Goal: Information Seeking & Learning: Learn about a topic

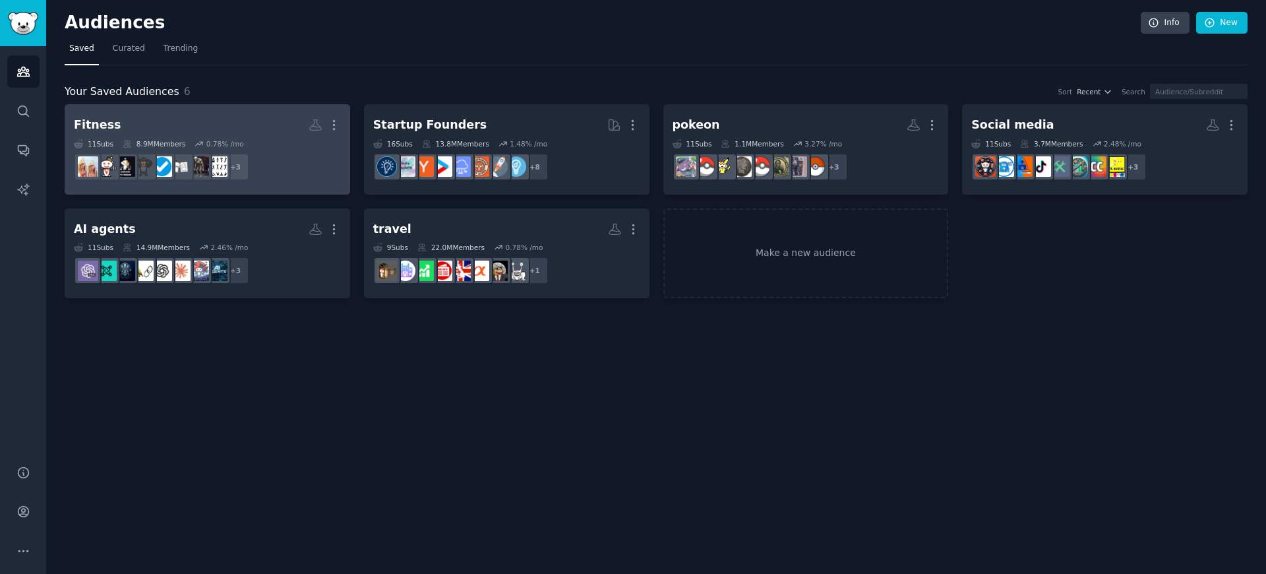
click at [258, 127] on h2 "Fitness More" at bounding box center [207, 124] width 267 height 23
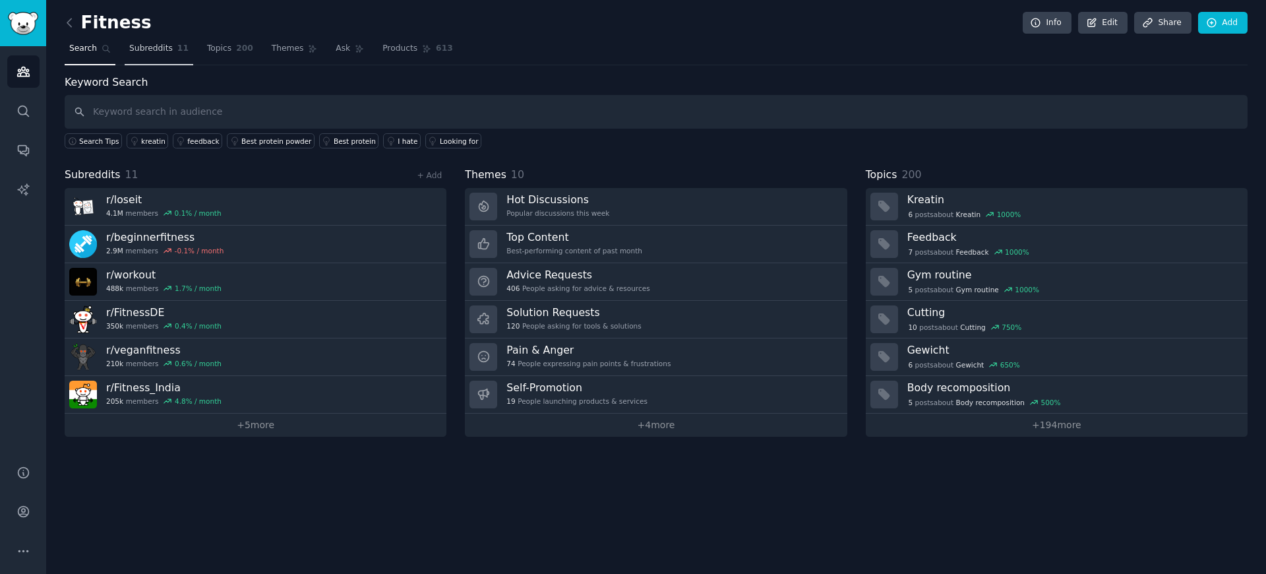
click at [148, 51] on span "Subreddits" at bounding box center [151, 49] width 44 height 12
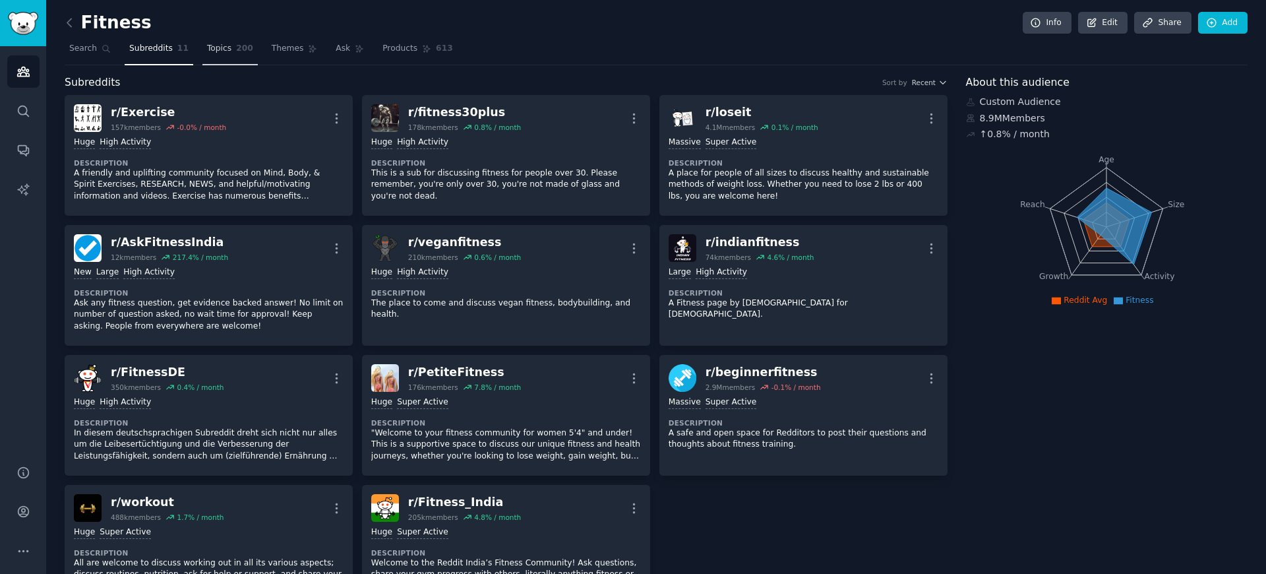
click at [211, 44] on span "Topics" at bounding box center [219, 49] width 24 height 12
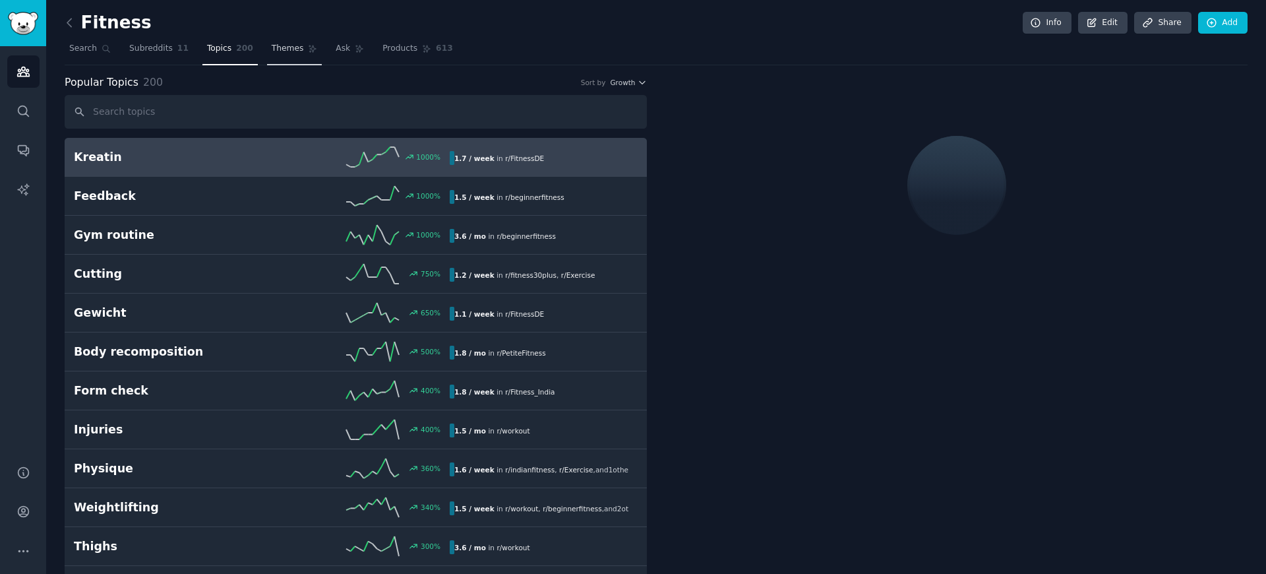
click at [267, 44] on link "Themes" at bounding box center [294, 51] width 55 height 27
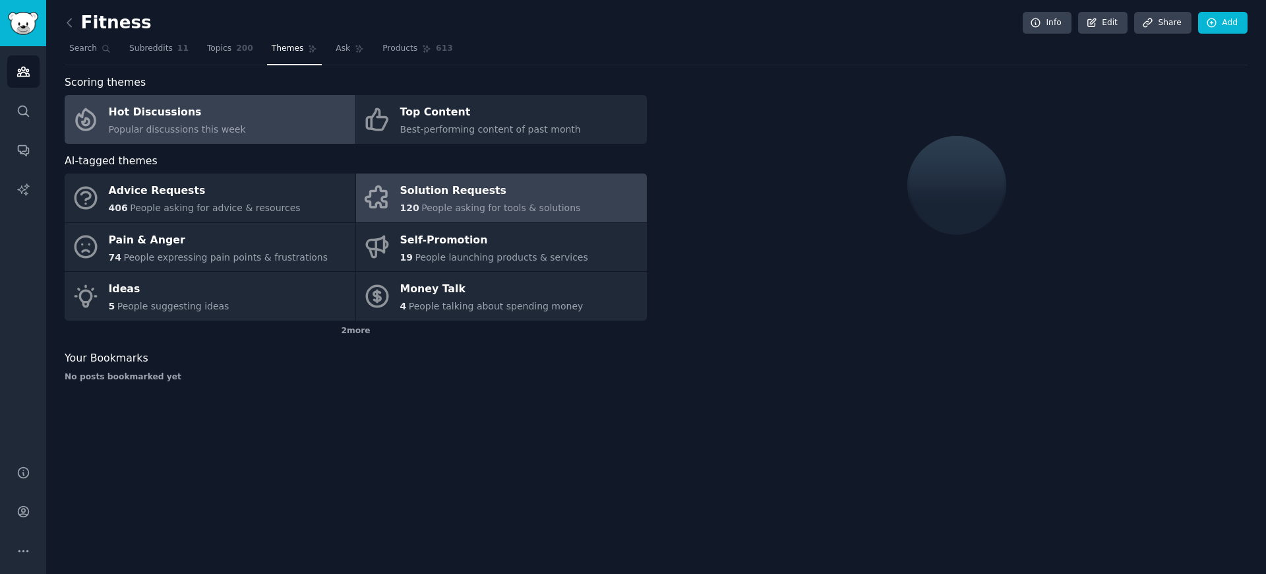
click at [434, 174] on link "Solution Requests 120 People asking for tools & solutions" at bounding box center [501, 197] width 291 height 49
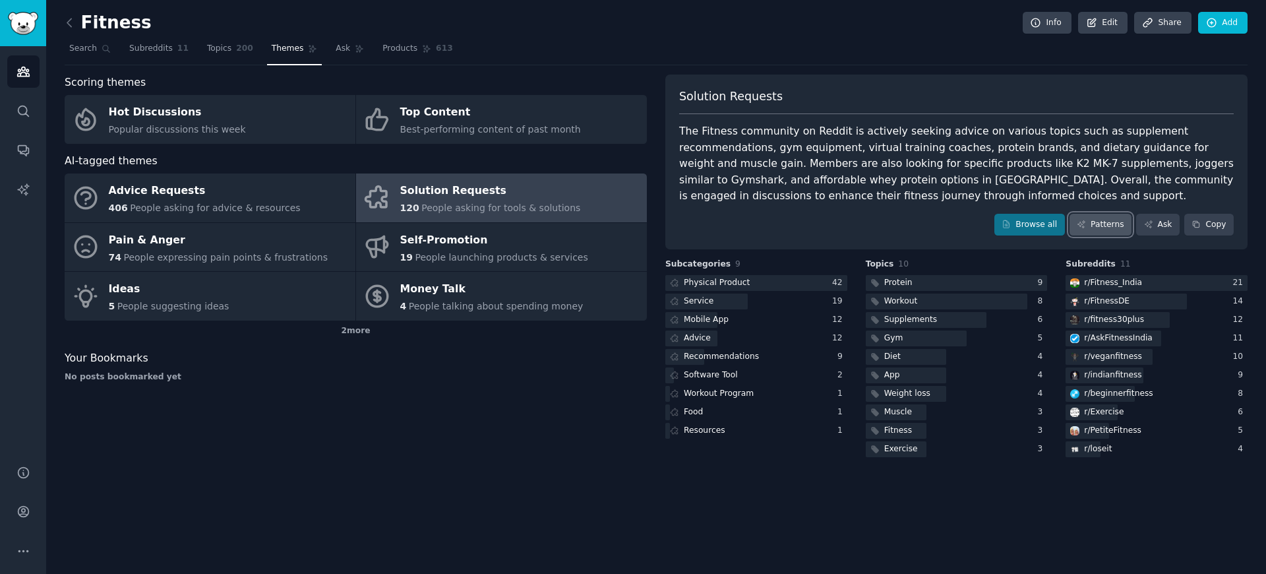
click at [1083, 228] on icon at bounding box center [1081, 224] width 9 height 9
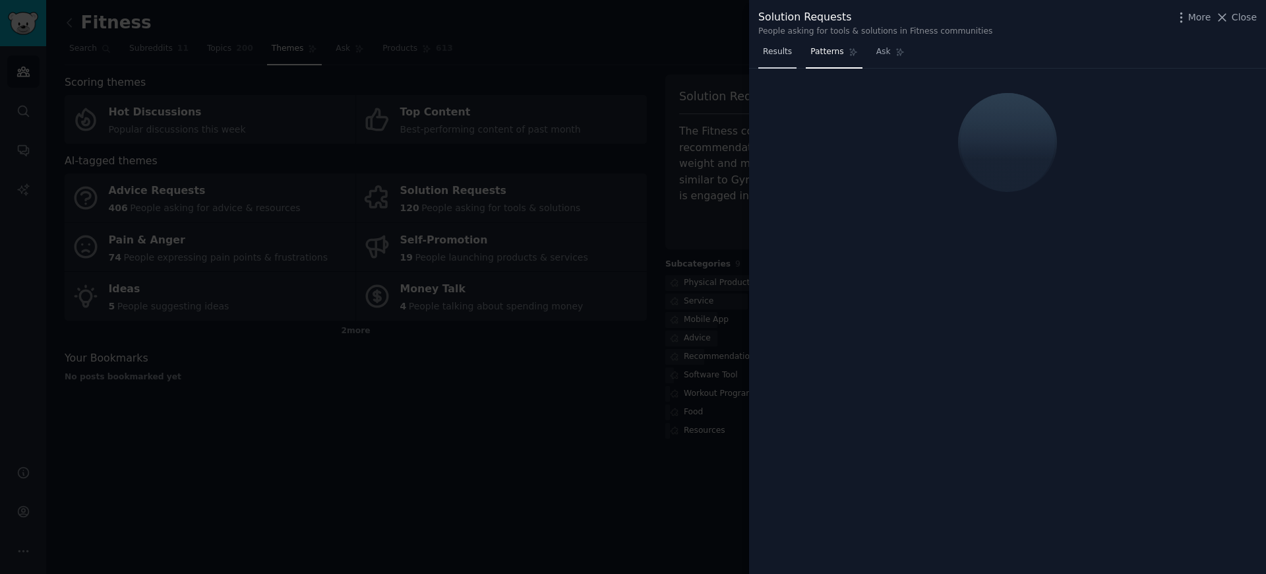
click at [783, 53] on span "Results" at bounding box center [777, 52] width 29 height 12
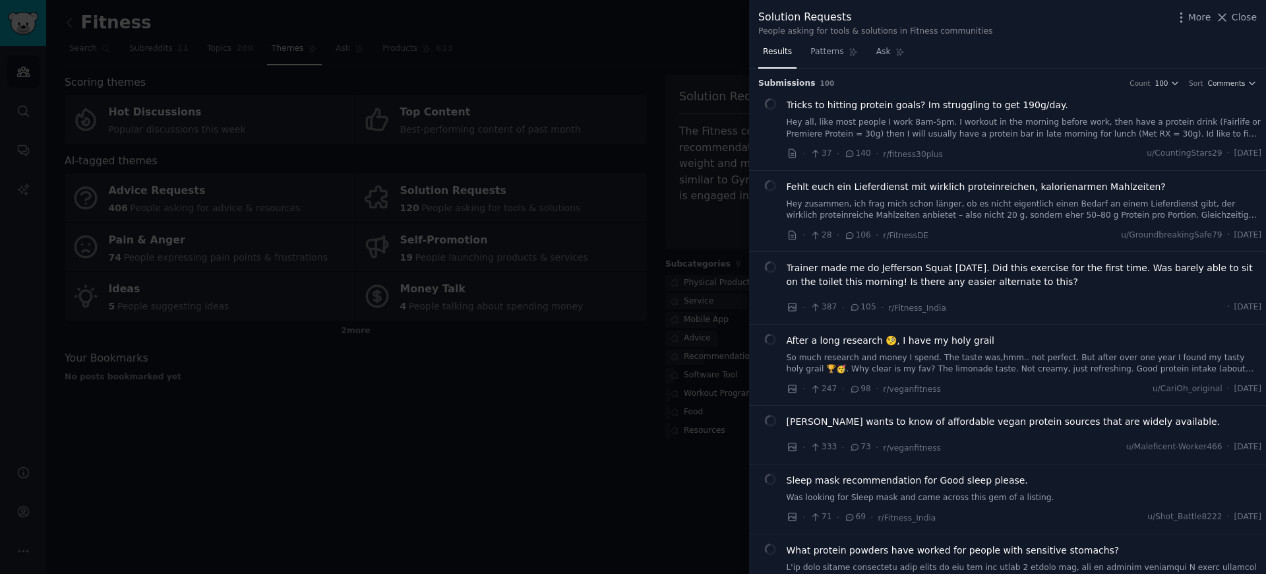
click at [866, 57] on nav "Results Patterns Ask" at bounding box center [833, 55] width 151 height 27
click at [872, 57] on link "Ask" at bounding box center [891, 55] width 38 height 27
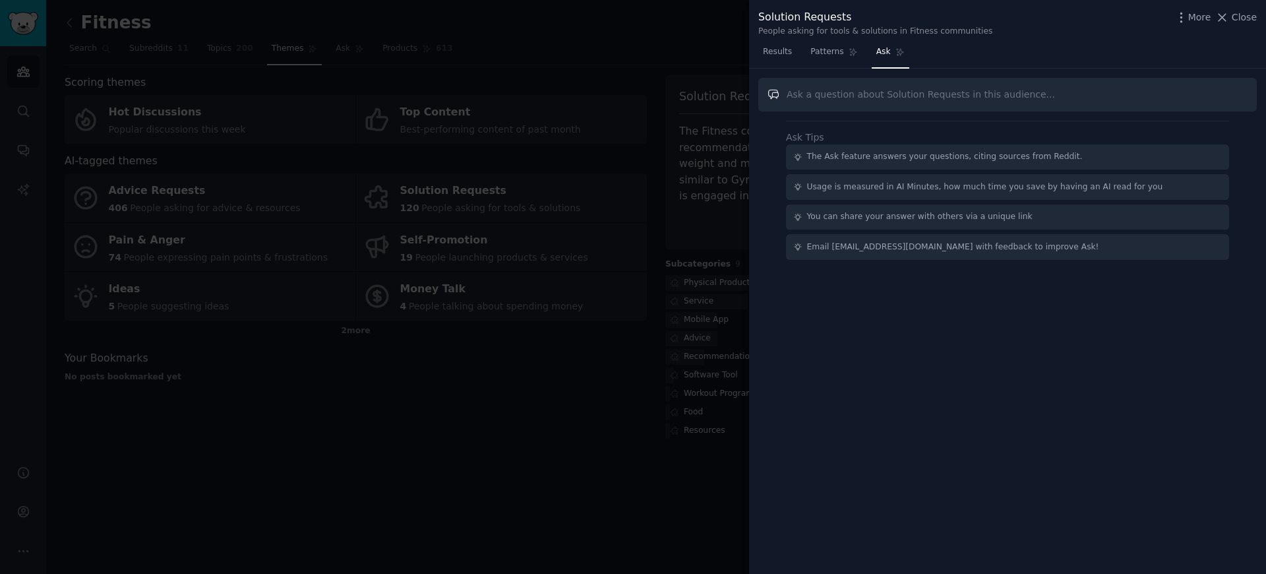
click at [880, 96] on input "text" at bounding box center [1007, 95] width 498 height 34
click at [776, 94] on input "text" at bounding box center [1007, 95] width 498 height 34
click at [816, 92] on input "text" at bounding box center [1007, 95] width 498 height 34
click at [839, 61] on link "Patterns" at bounding box center [834, 55] width 56 height 27
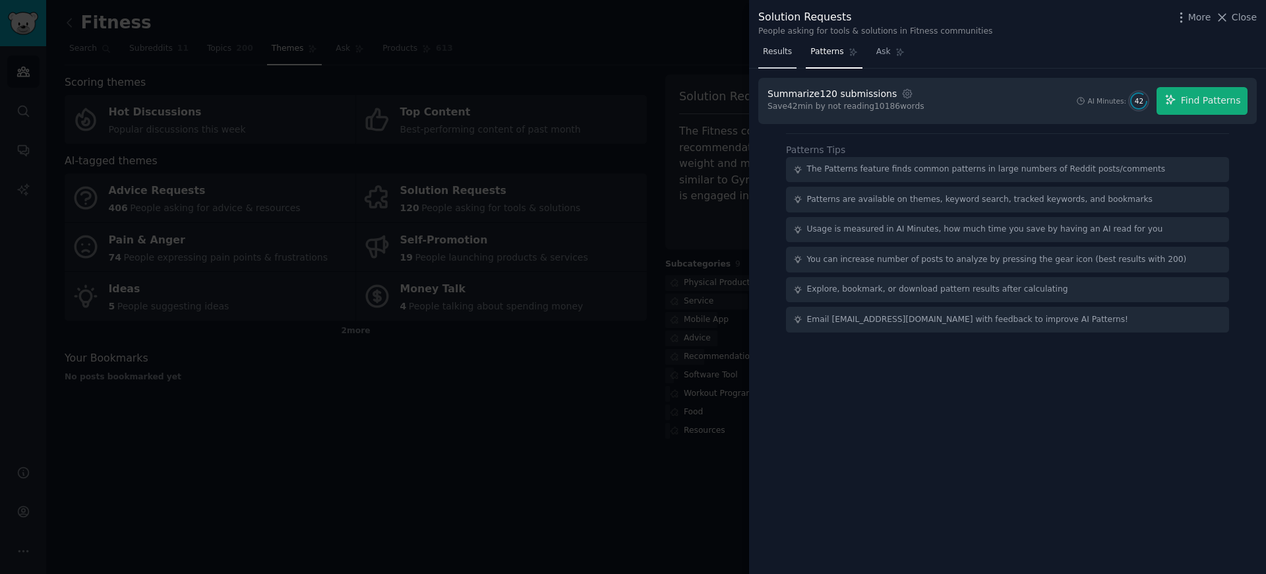
click at [779, 61] on link "Results" at bounding box center [777, 55] width 38 height 27
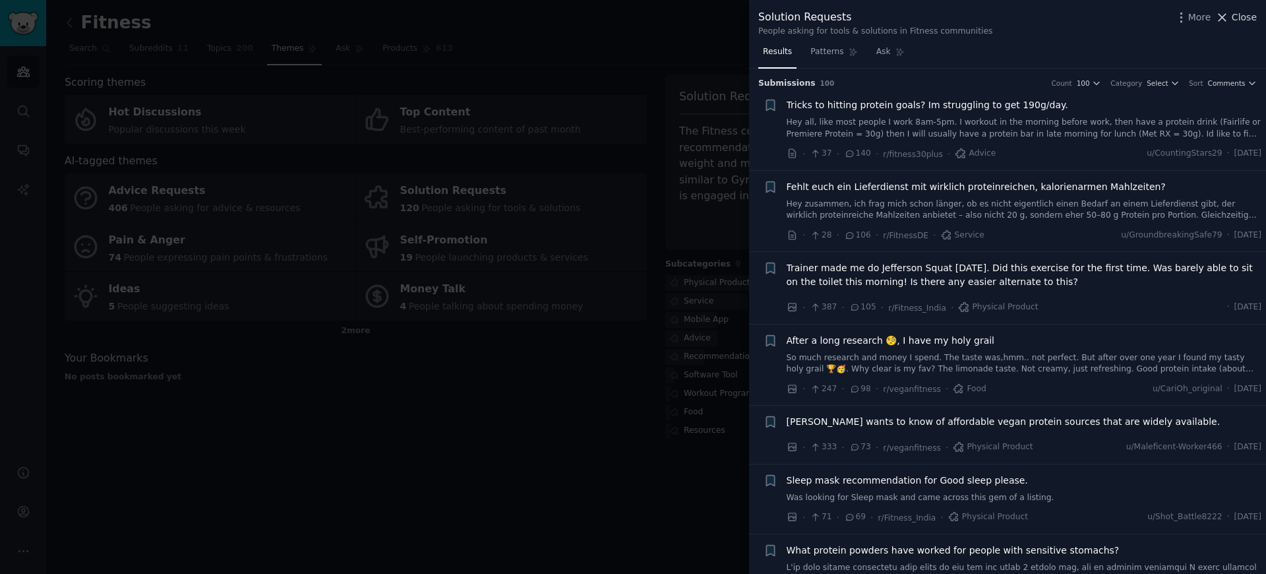
click at [1227, 16] on icon at bounding box center [1222, 18] width 14 height 14
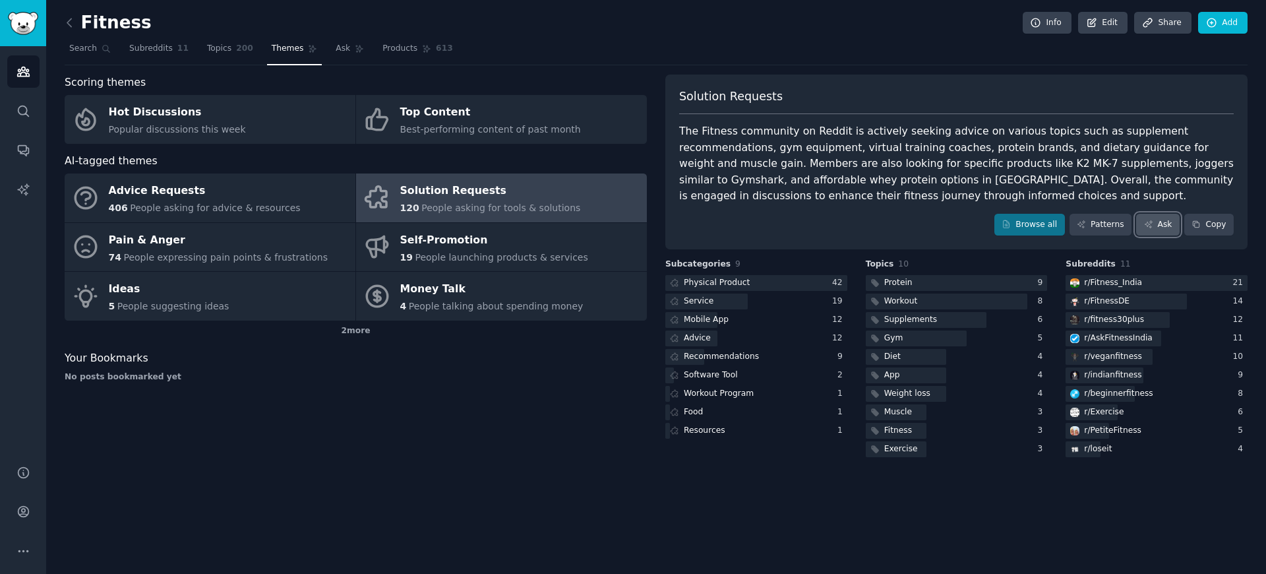
click at [1169, 225] on link "Ask" at bounding box center [1158, 225] width 44 height 22
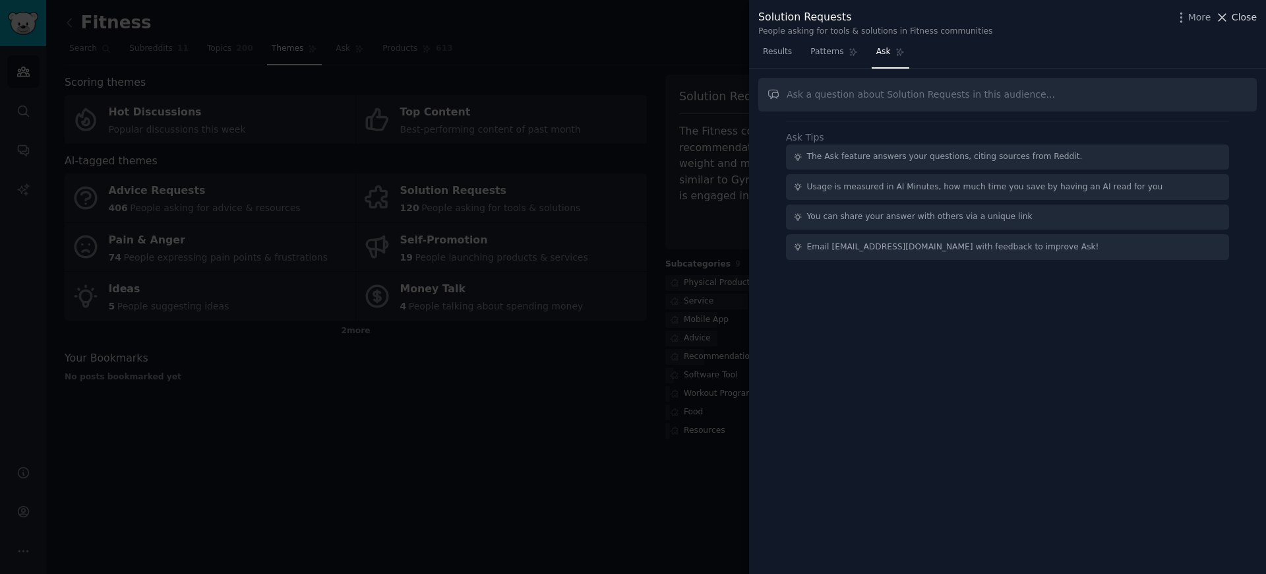
click at [1234, 21] on span "Close" at bounding box center [1244, 18] width 25 height 14
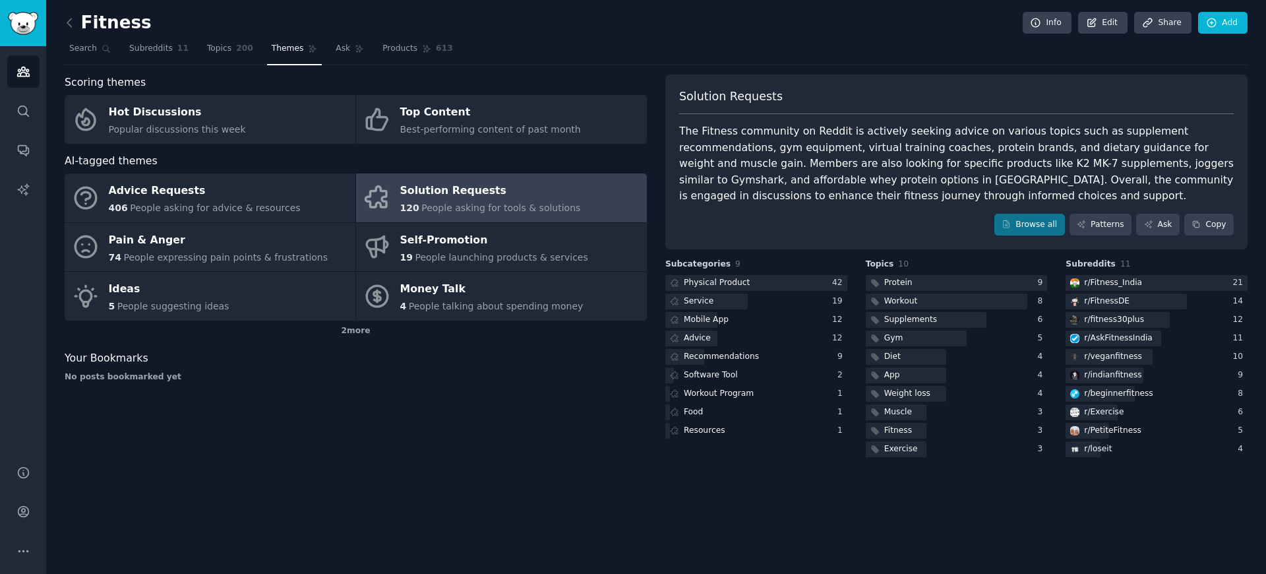
click at [322, 47] on nav "Search Subreddits 11 Topics 200 Themes Ask Products 613" at bounding box center [656, 51] width 1183 height 27
click at [331, 45] on link "Ask" at bounding box center [350, 51] width 38 height 27
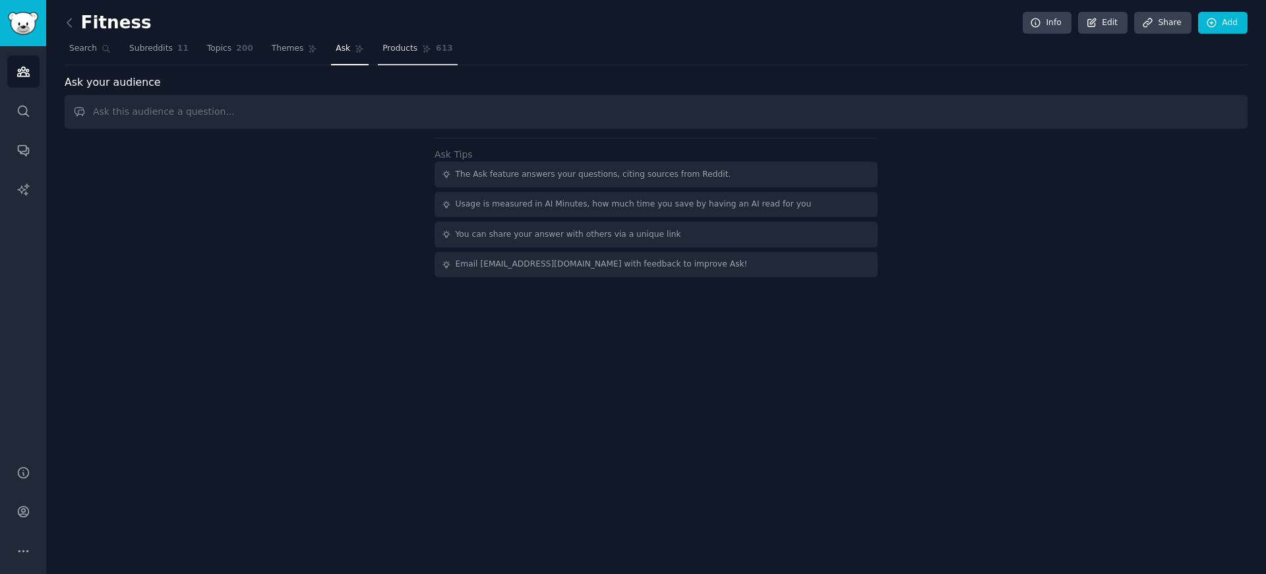
click at [389, 52] on span "Products" at bounding box center [399, 49] width 35 height 12
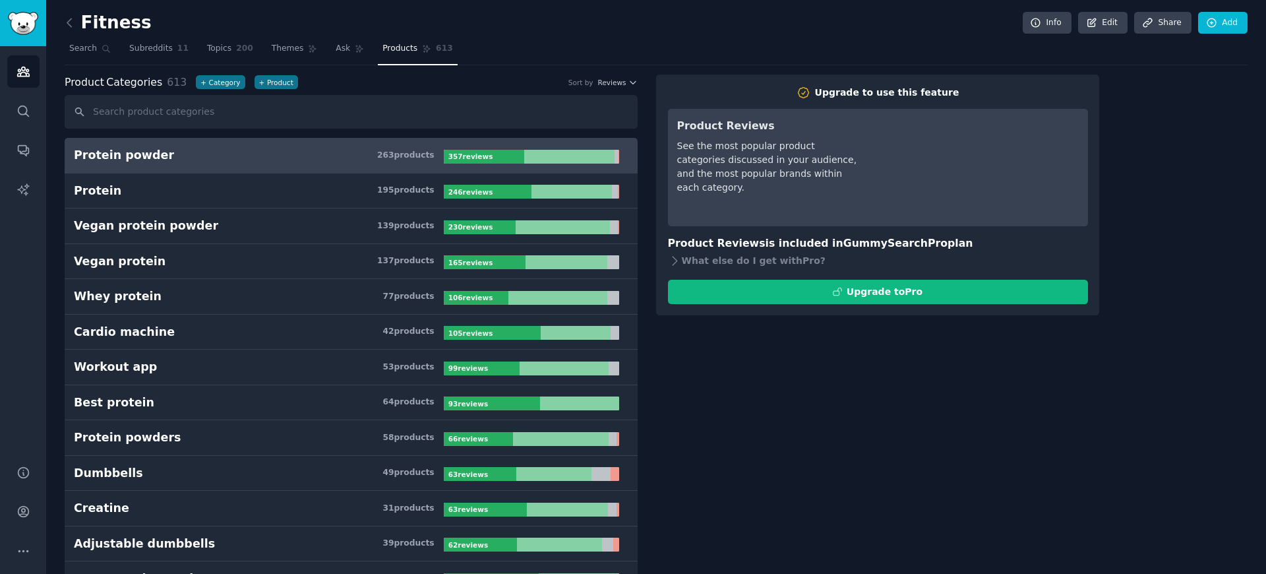
click at [115, 46] on nav "Search Subreddits 11 Topics 200 Themes Ask Products 613" at bounding box center [656, 51] width 1183 height 27
click at [105, 46] on icon at bounding box center [106, 48] width 9 height 9
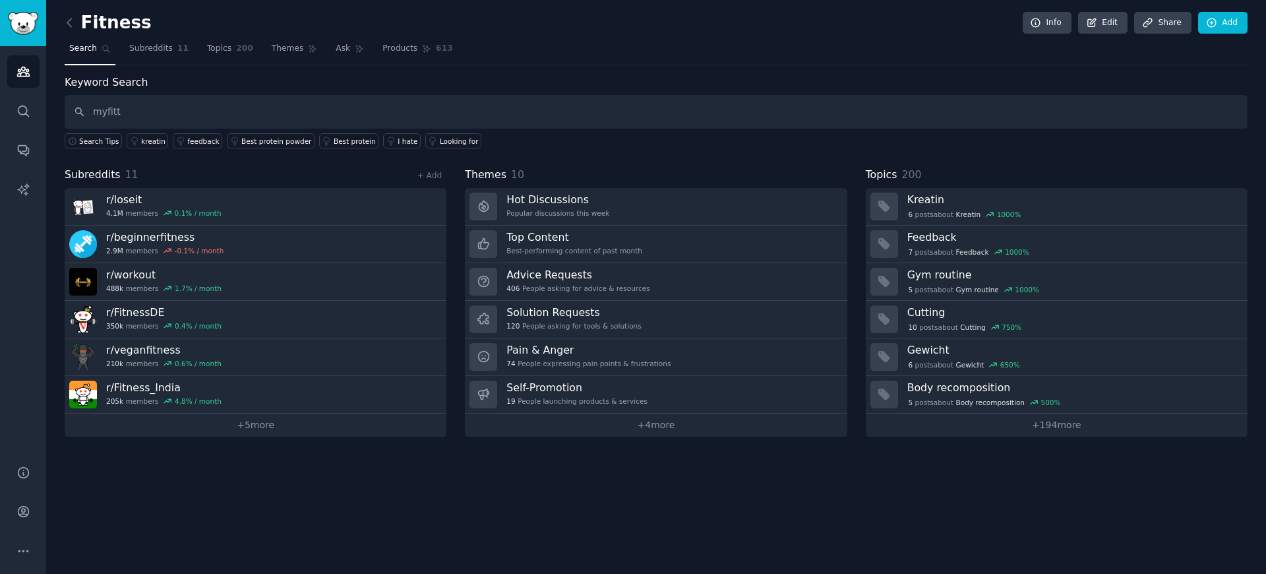
type input "myfittn"
type input "myfit"
click at [192, 111] on input "myfit" at bounding box center [656, 112] width 1183 height 34
paste input "myfitnesspal"
type input "myfitnesspal"
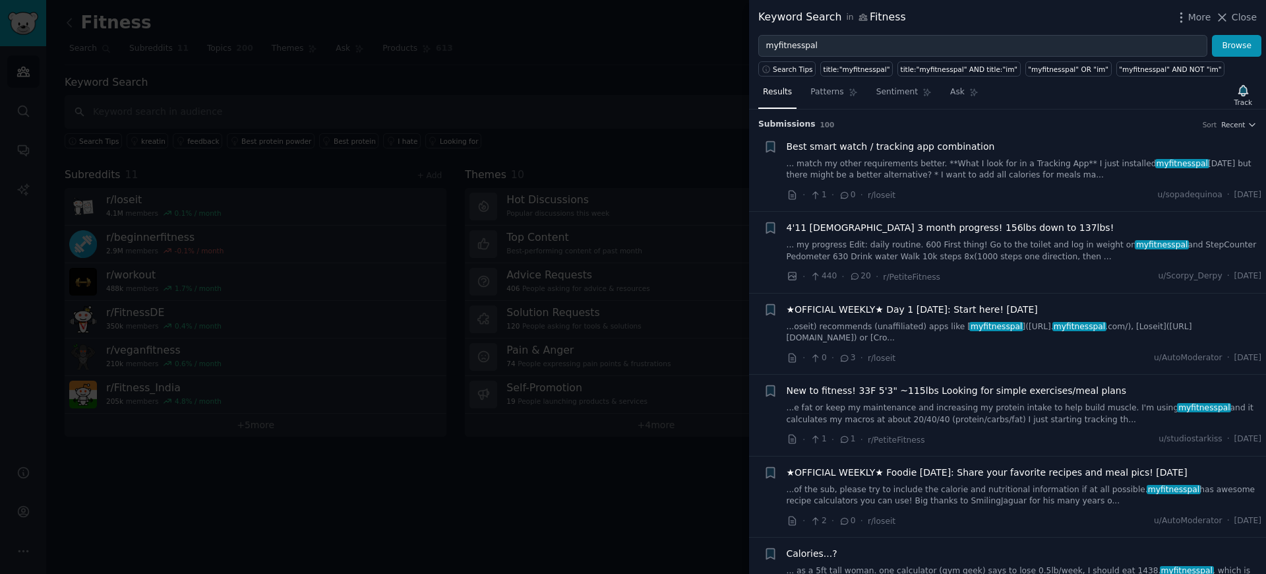
drag, startPoint x: 748, startPoint y: 157, endPoint x: 729, endPoint y: 158, distance: 19.1
click at [729, 158] on div at bounding box center [633, 287] width 1266 height 574
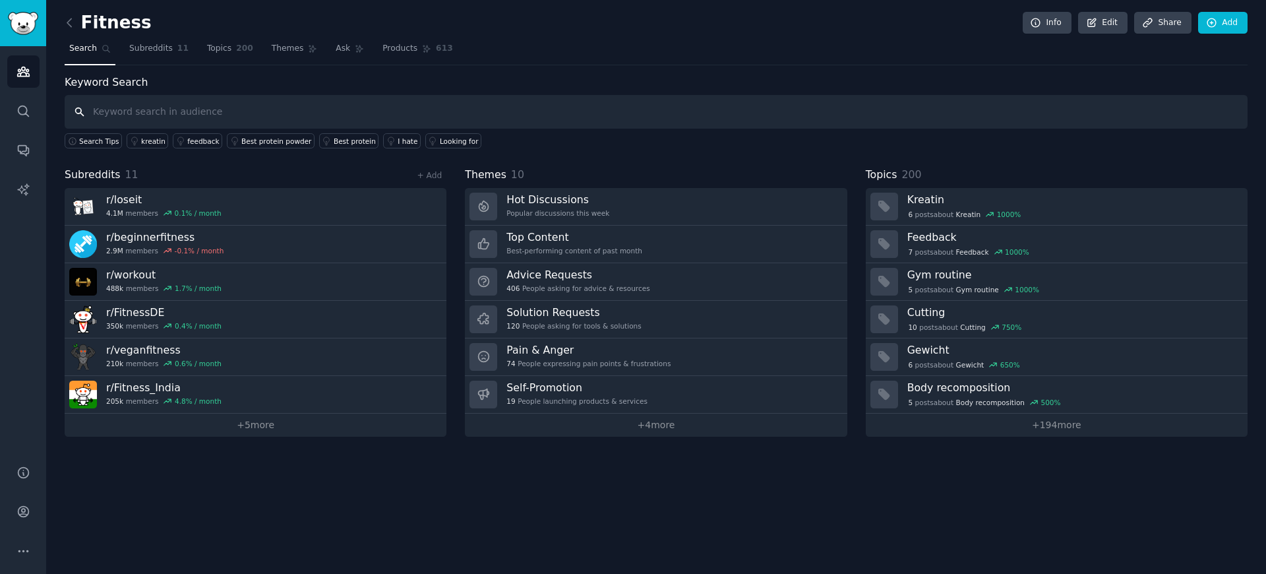
click at [484, 103] on input "text" at bounding box center [656, 112] width 1183 height 34
type input "myfitnesspal"
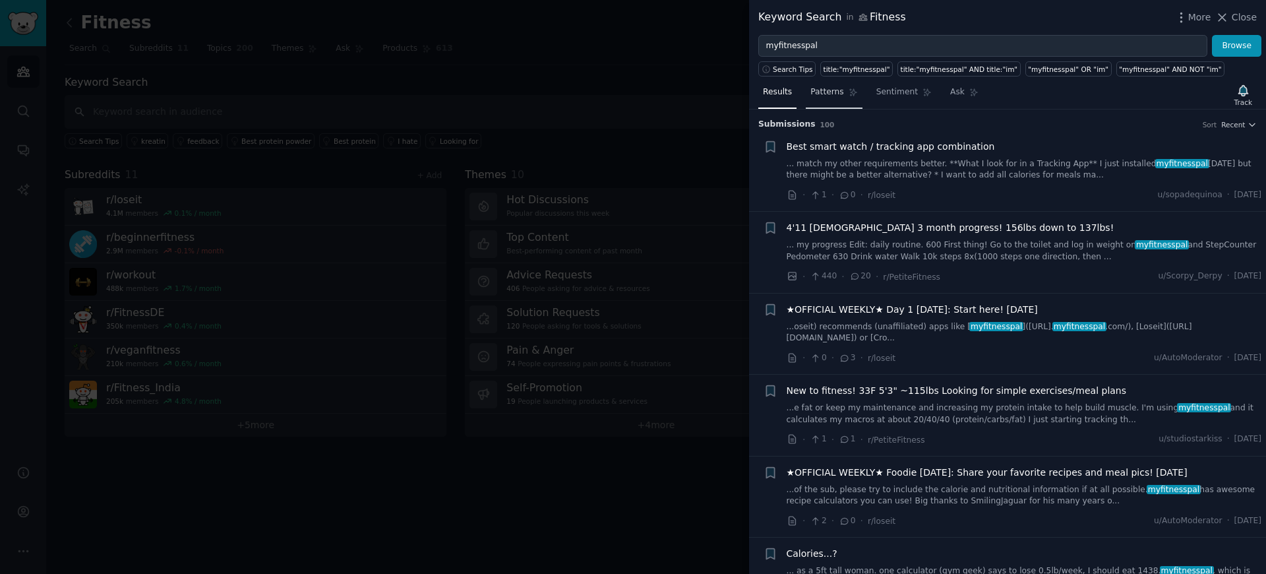
click at [834, 99] on link "Patterns" at bounding box center [834, 95] width 56 height 27
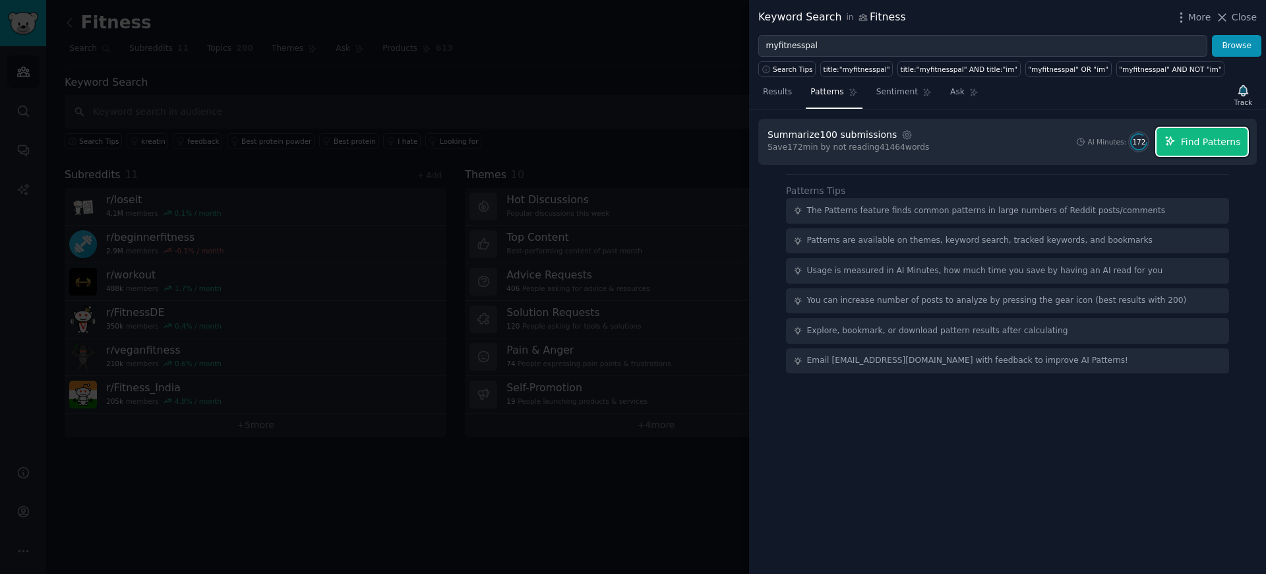
click at [1182, 144] on span "Find Patterns" at bounding box center [1211, 142] width 60 height 14
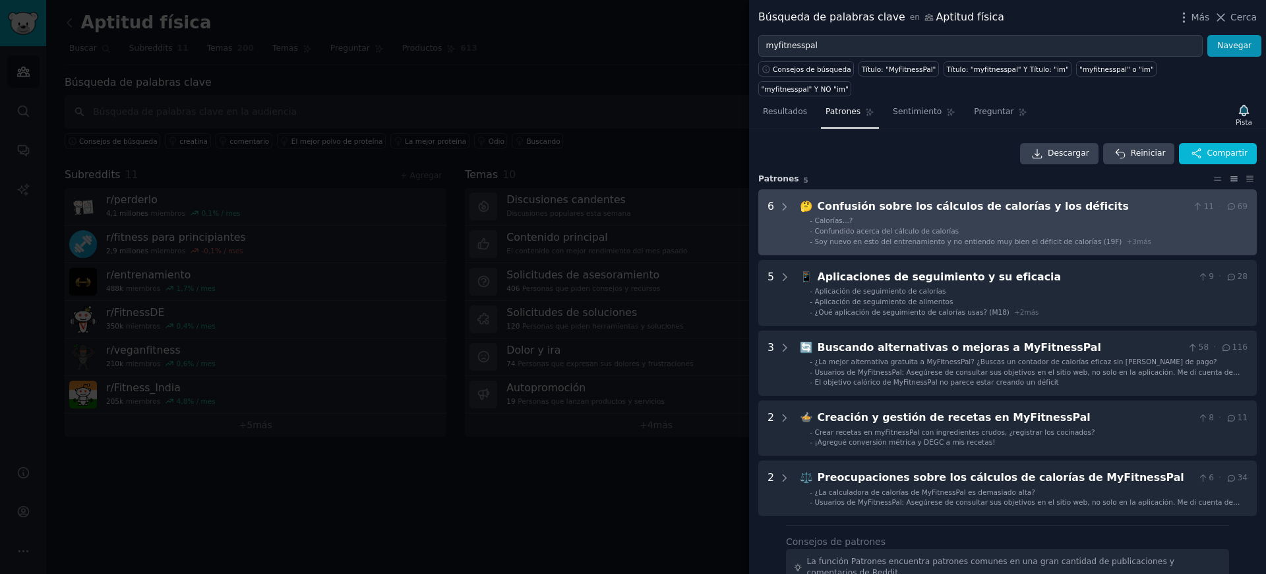
click at [798, 189] on deficits "6 🤔 Confusión sobre los cálculos de calorías y los déficits 11 · 69 - Calorías.…" at bounding box center [1007, 222] width 498 height 66
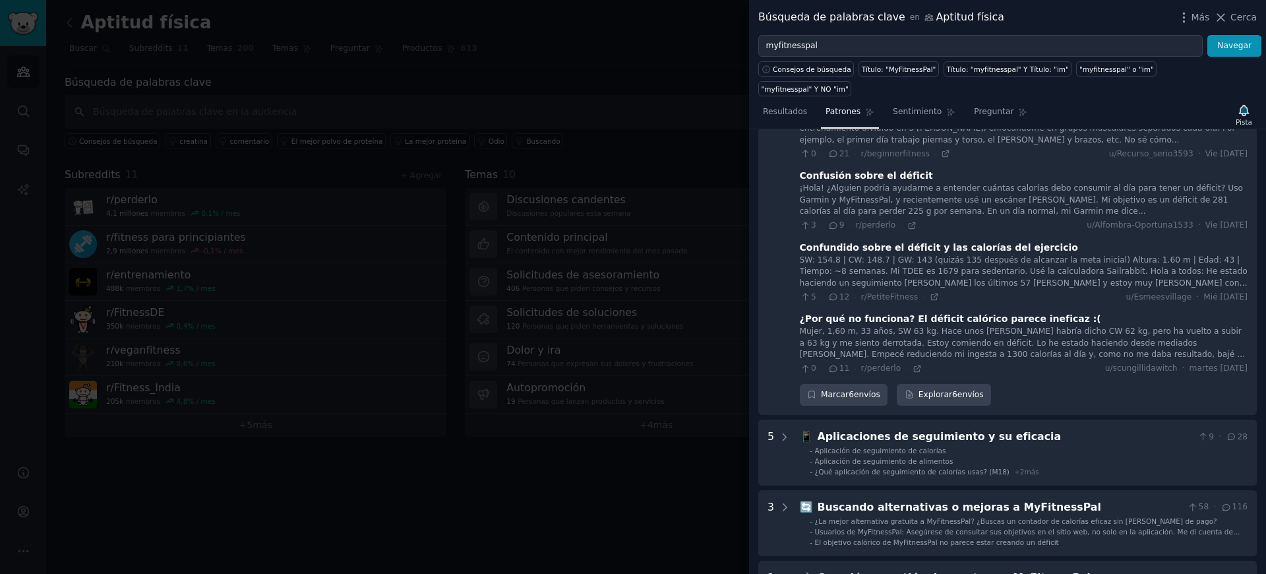
scroll to position [451, 0]
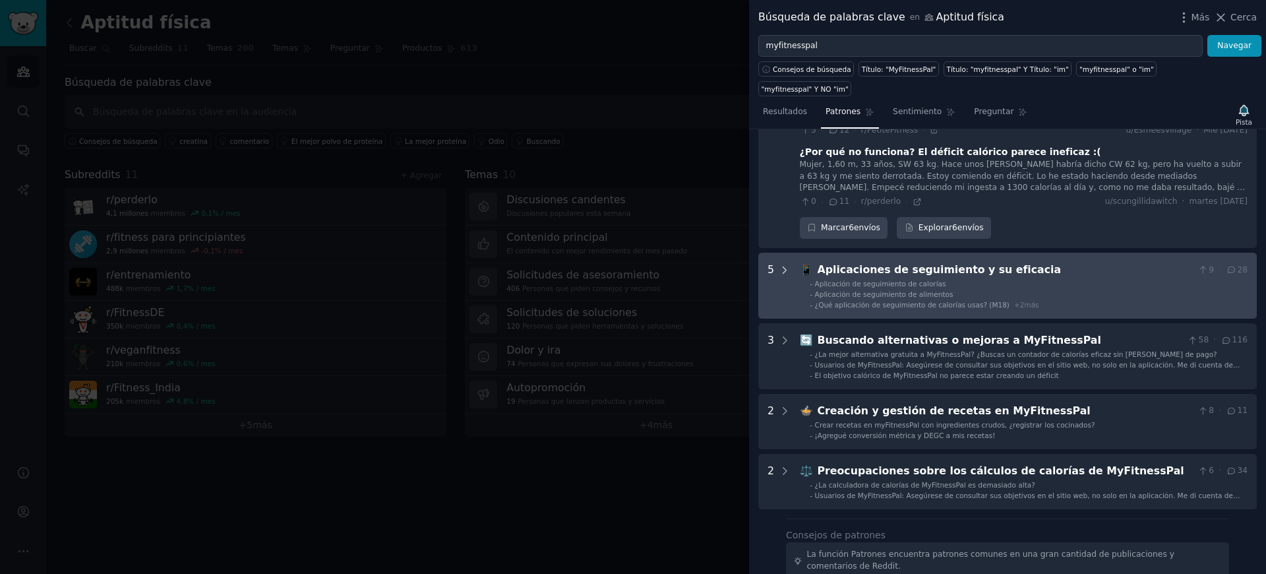
click at [785, 262] on div at bounding box center [785, 285] width 12 height 47
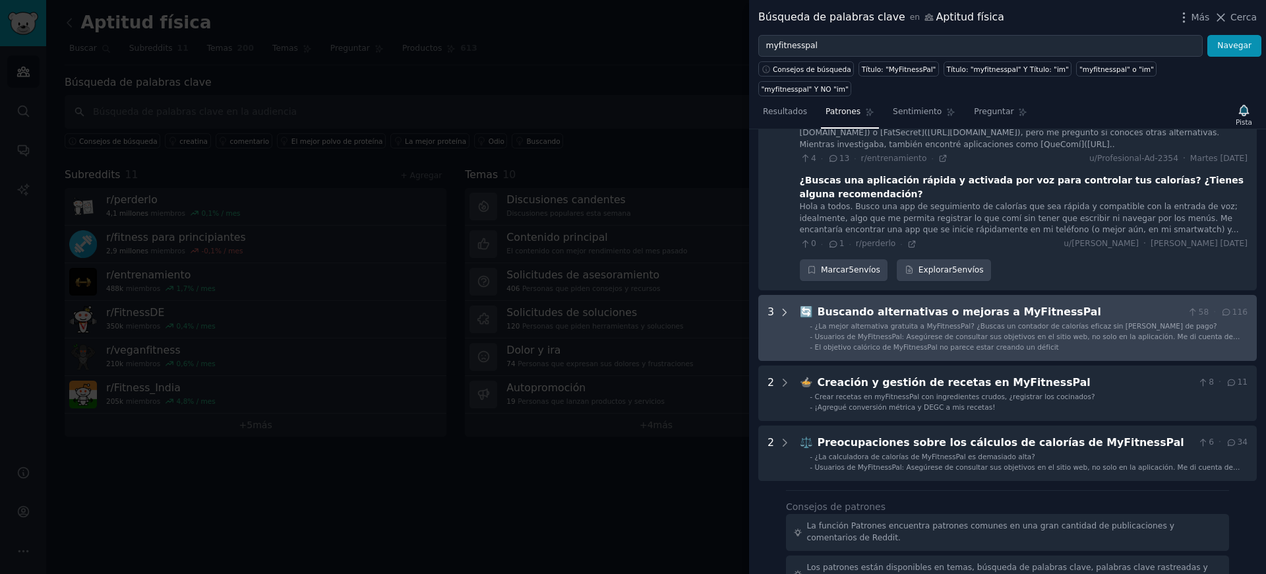
click at [788, 307] on icon at bounding box center [785, 313] width 12 height 12
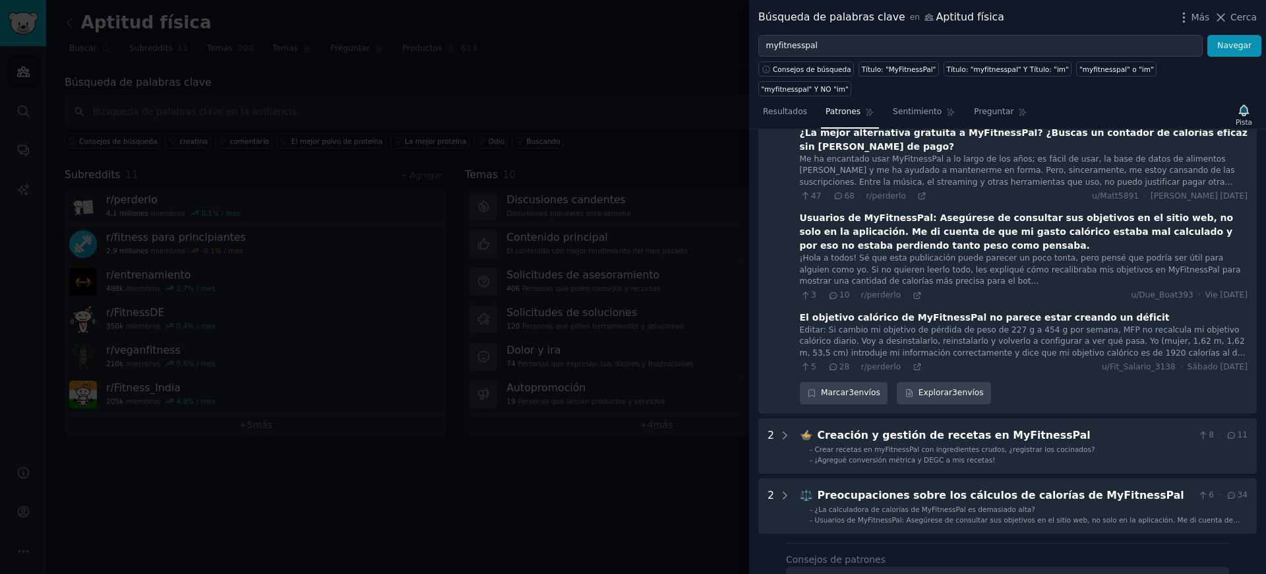
scroll to position [1227, 0]
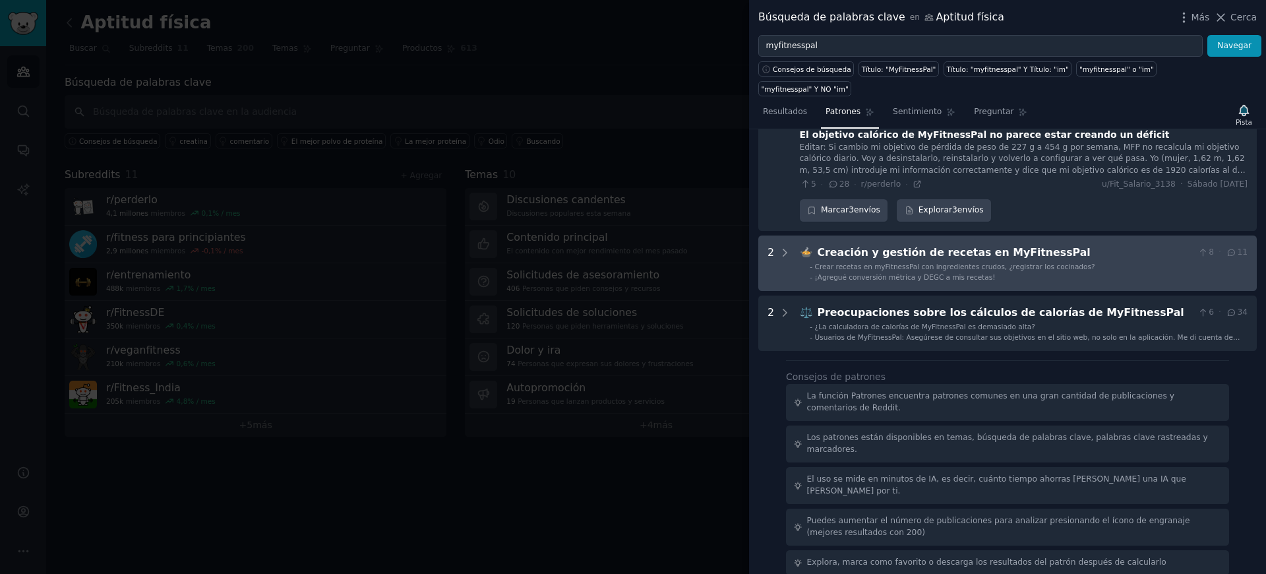
click at [775, 245] on div "2" at bounding box center [778, 263] width 23 height 37
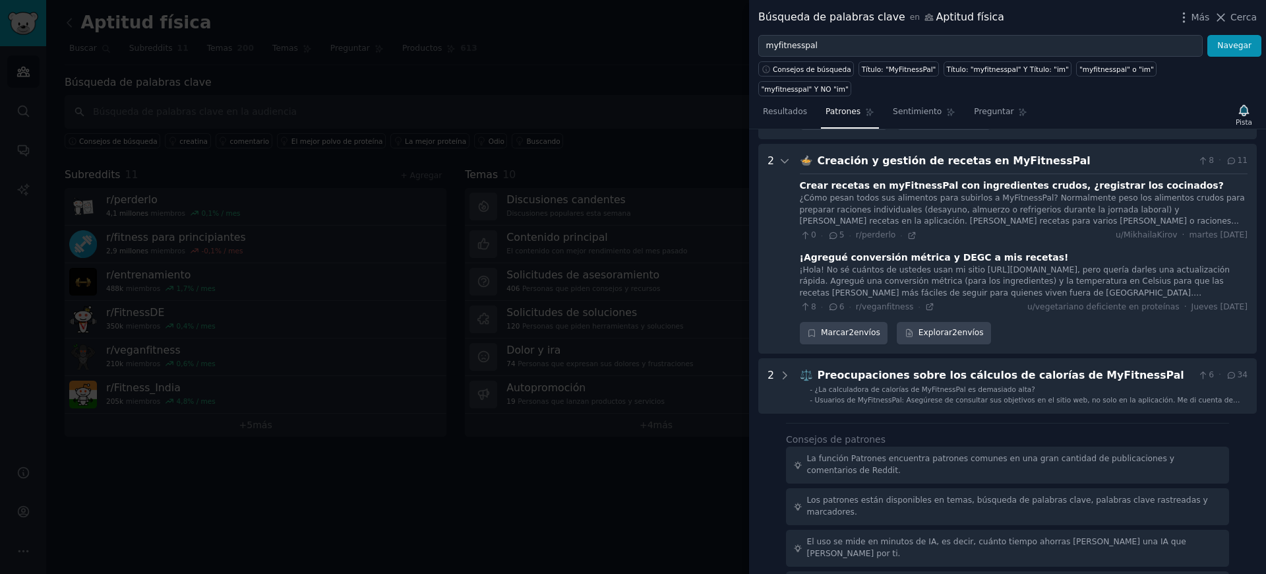
scroll to position [1319, 0]
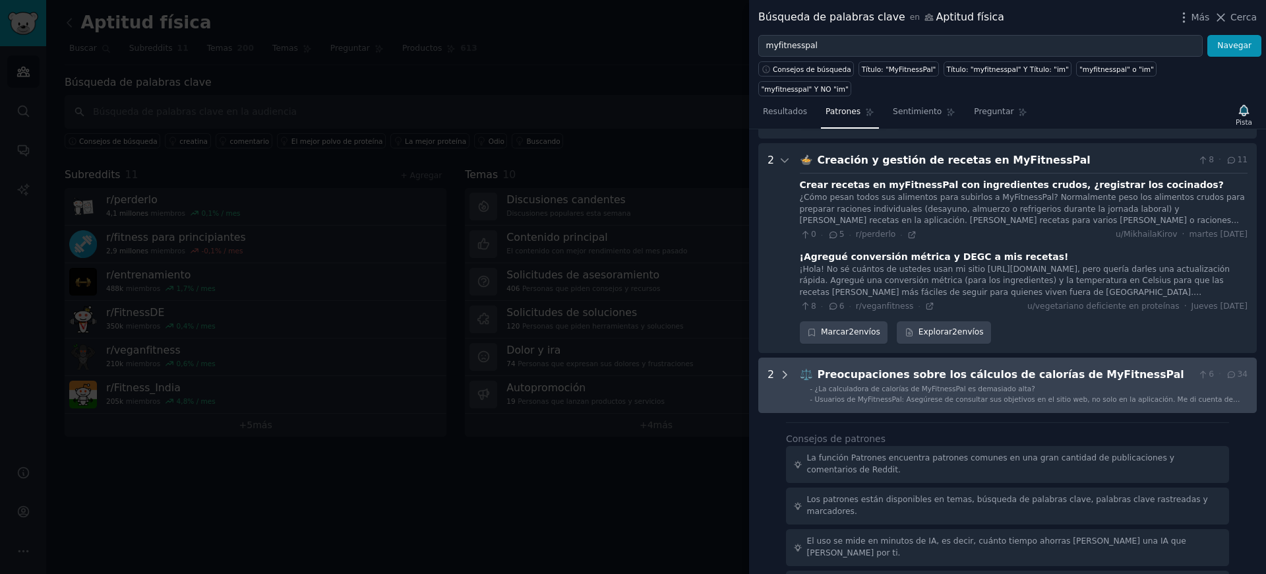
click at [789, 369] on icon at bounding box center [785, 375] width 12 height 12
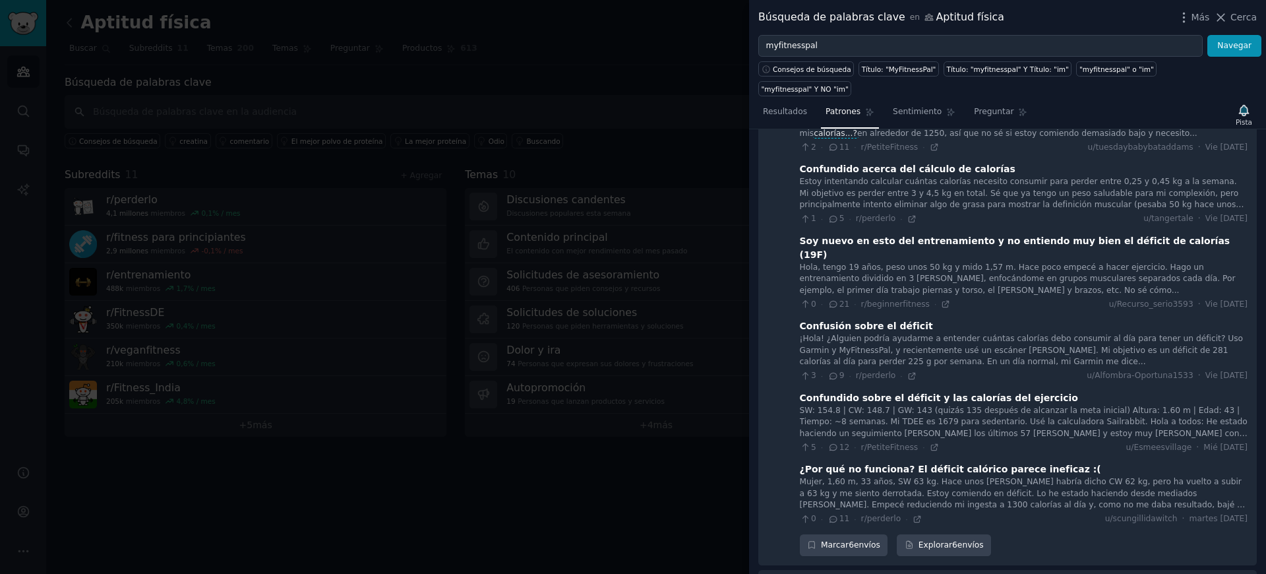
scroll to position [0, 0]
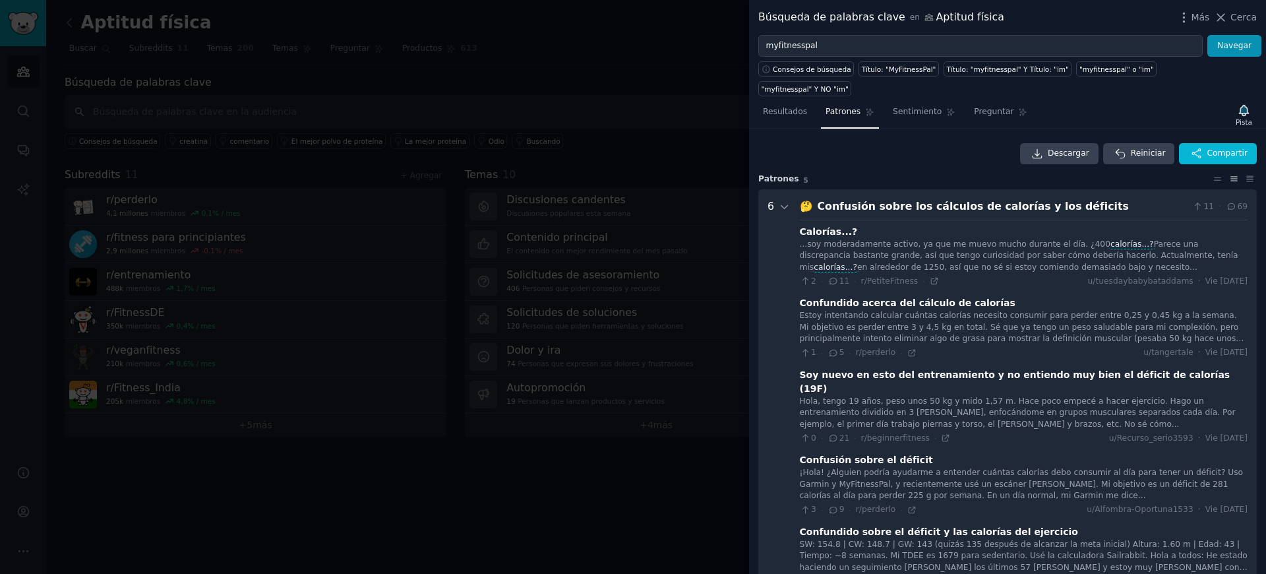
click at [666, 285] on div at bounding box center [633, 287] width 1266 height 574
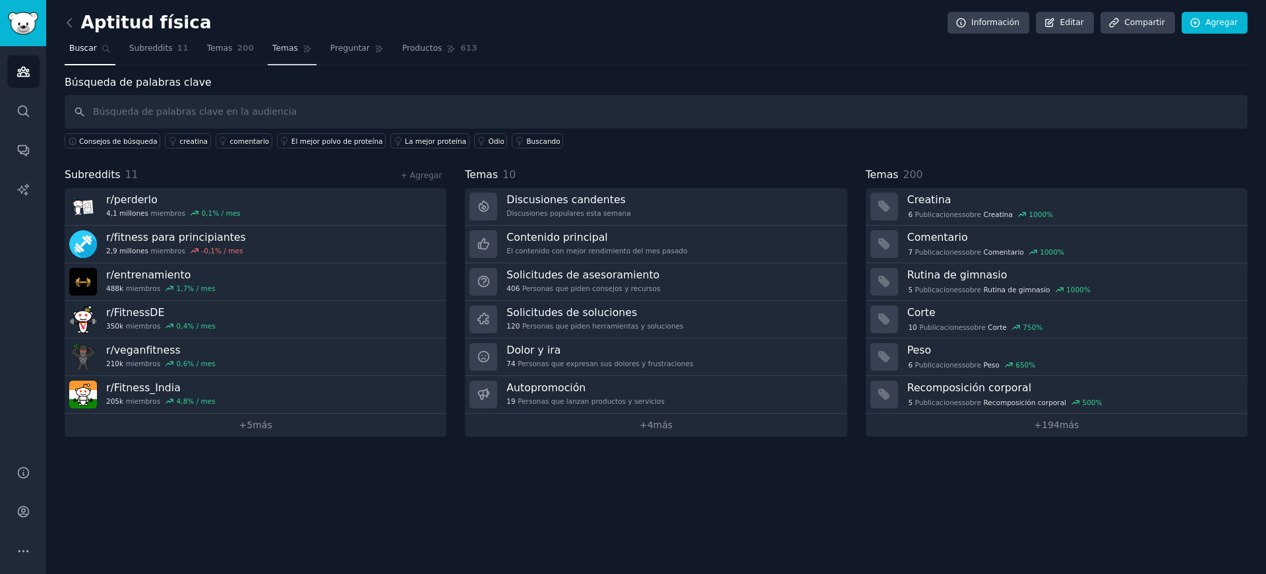
click at [272, 42] on link "Temas" at bounding box center [292, 51] width 49 height 27
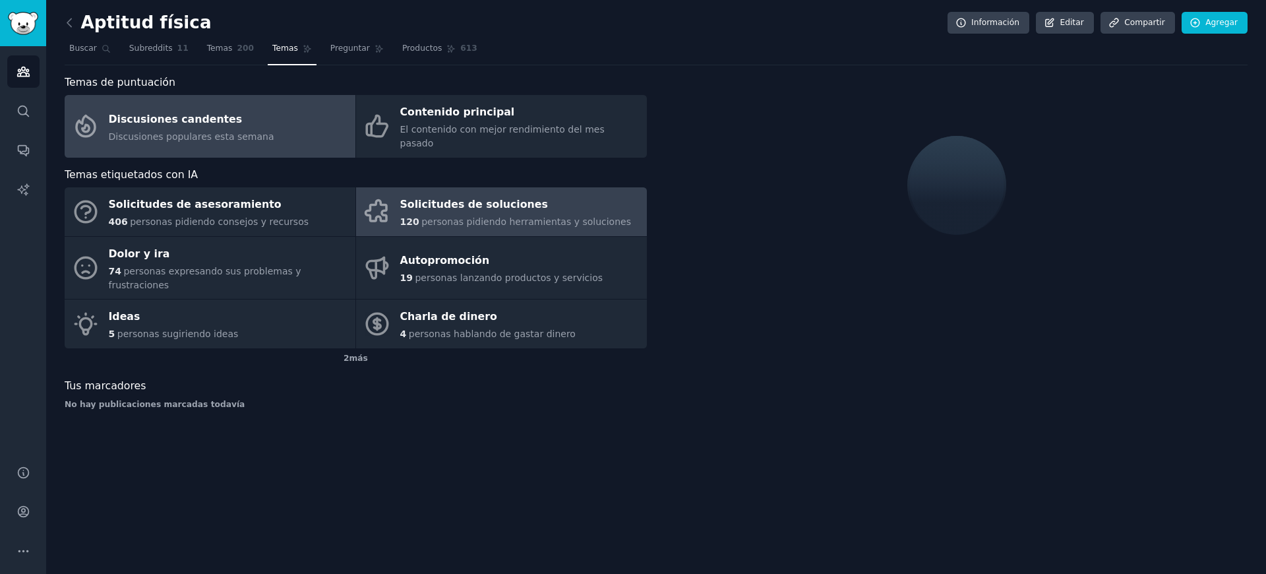
click at [394, 208] on link "Solicitudes de soluciones 120 personas pidiendo herramientas y soluciones" at bounding box center [501, 211] width 291 height 49
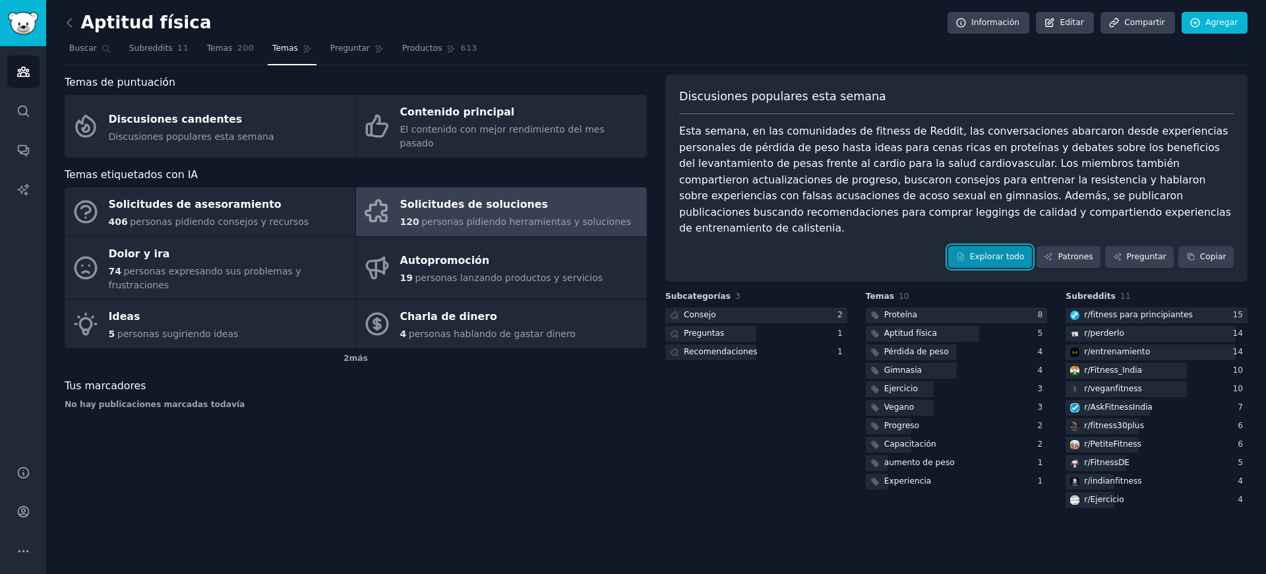
click at [1023, 247] on link "Explorar todo" at bounding box center [990, 257] width 84 height 22
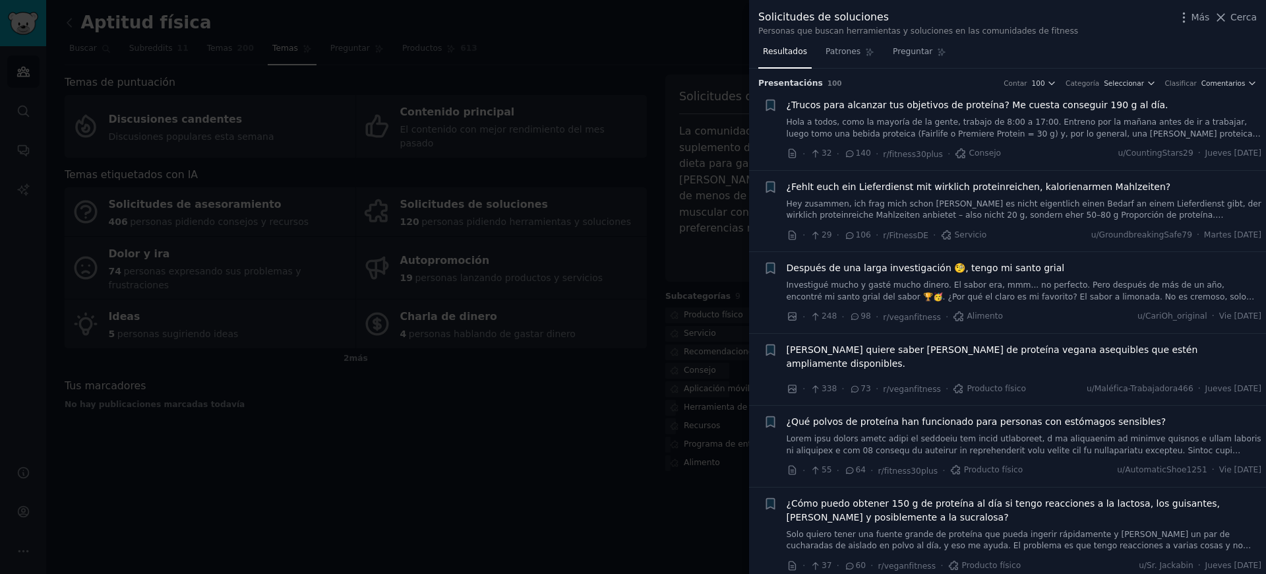
click at [878, 121] on font "Hola a todos, como la mayoría de la gente, trabajo de 8:00 a 17:00. Entreno por…" at bounding box center [1024, 168] width 474 height 102
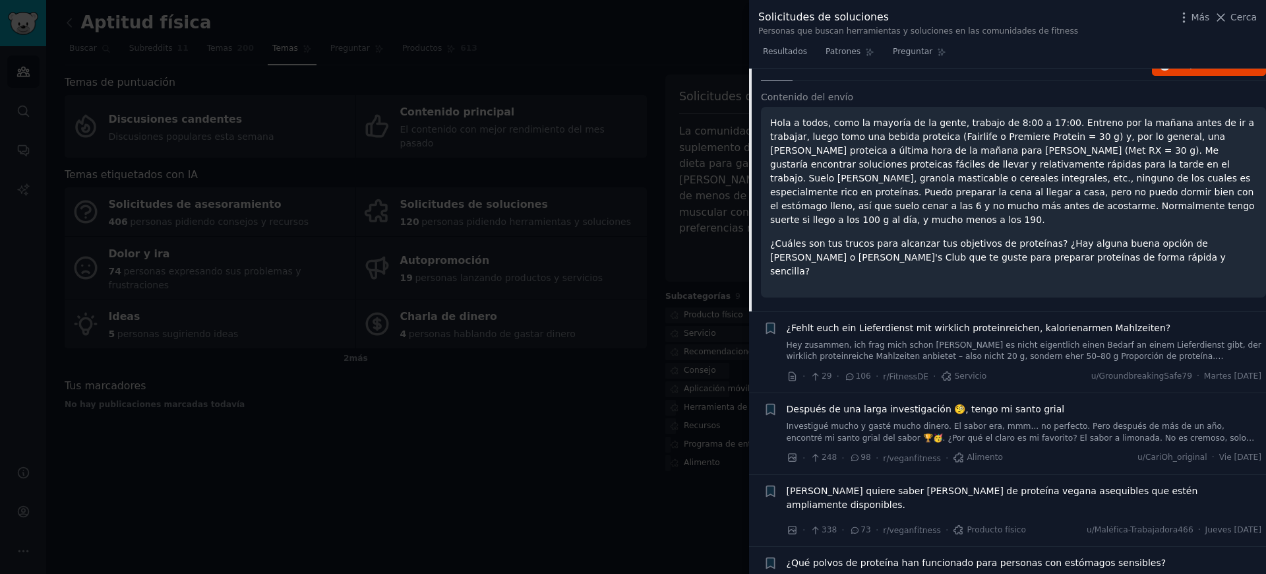
scroll to position [135, 0]
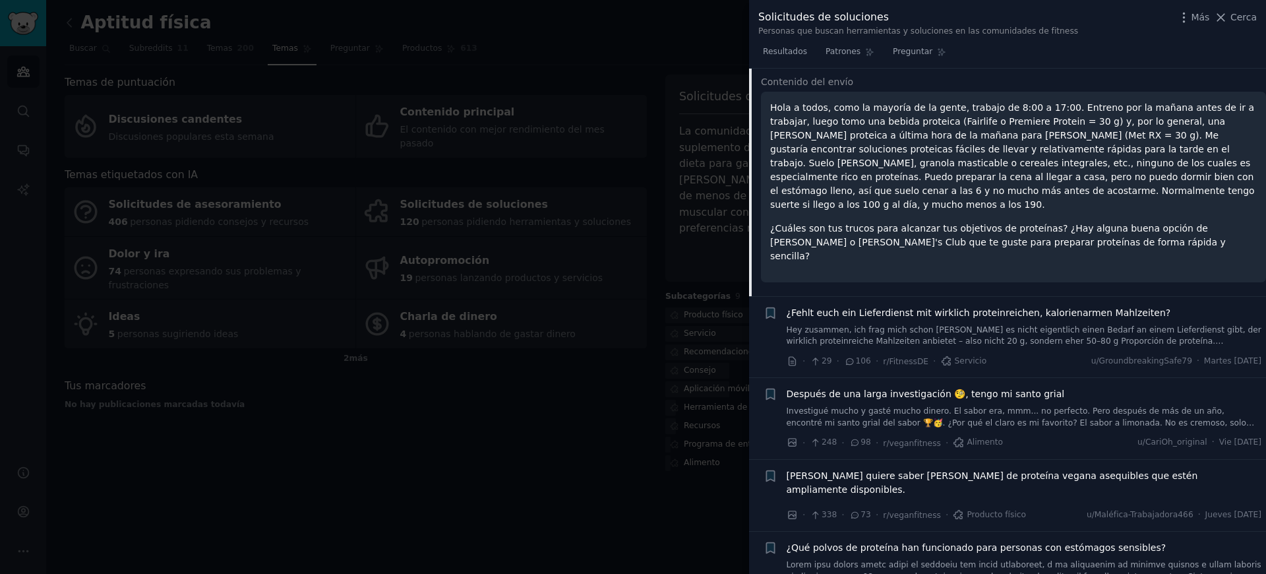
click at [887, 297] on li "+ ¿Fehlt euch ein Lieferdienst mit wirklich proteinreichen, kalorienarmen Mahlz…" at bounding box center [1007, 337] width 517 height 81
click at [895, 307] on font "¿Fehlt euch ein Lieferdienst mit wirklich proteinreichen, kalorienarmen Mahlzei…" at bounding box center [979, 312] width 384 height 11
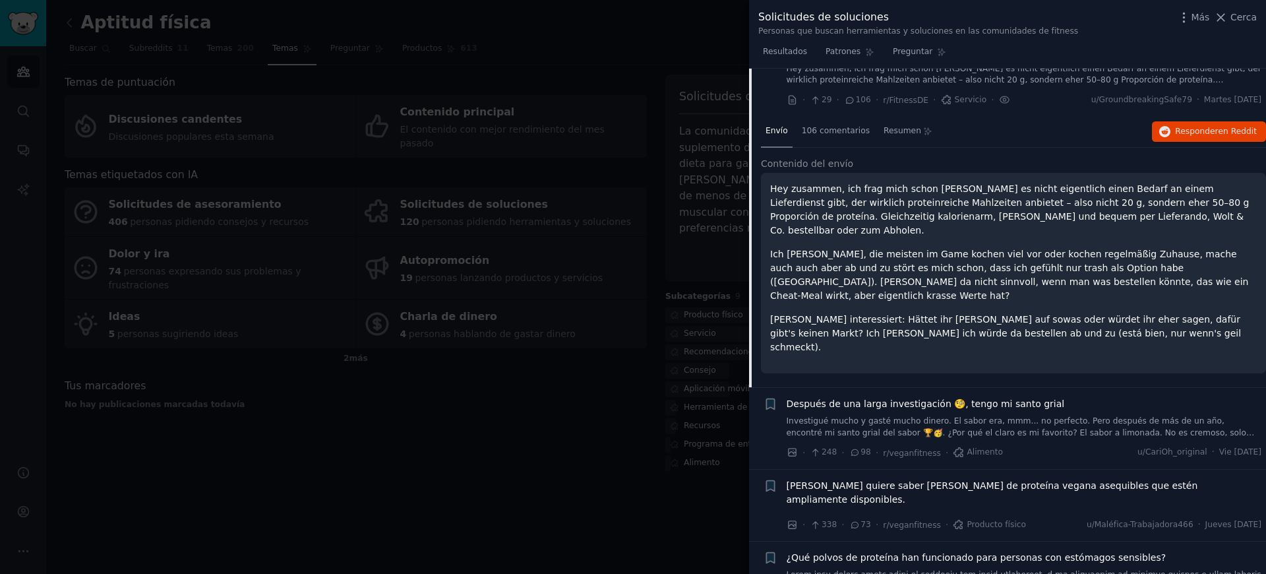
scroll to position [249, 0]
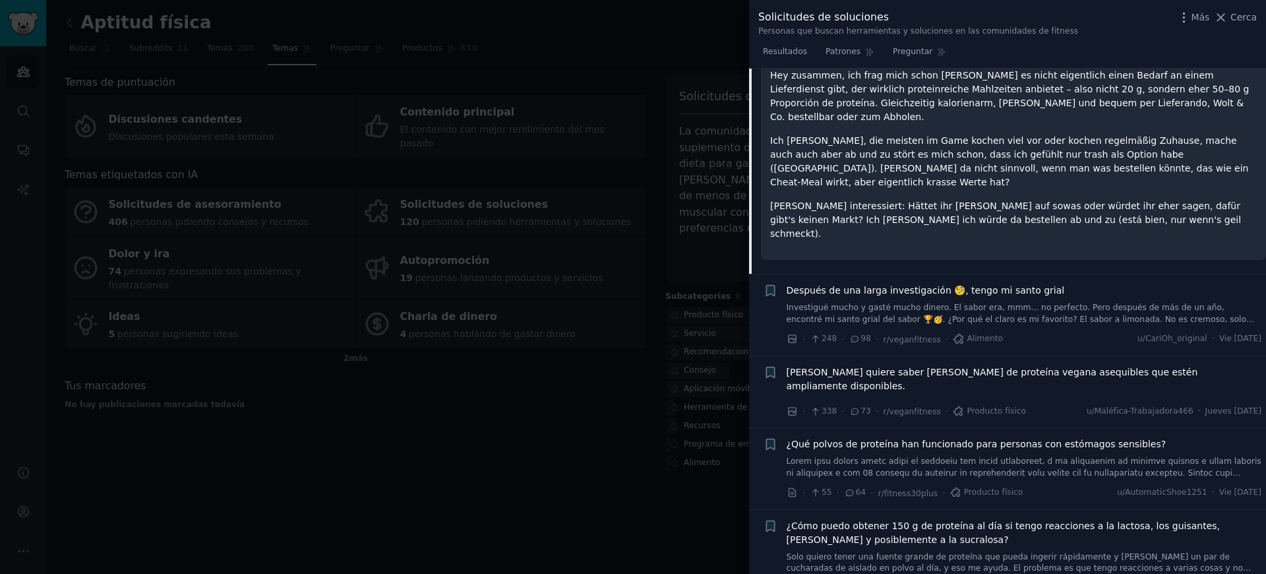
click at [909, 285] on div "Después de una larga investigación 🧐, tengo mi santo grial Investigué mucho y g…" at bounding box center [1024, 315] width 475 height 63
click at [905, 303] on font "Investigué mucho y gasté mucho dinero. El sabor era, mmm... no perfecto. Pero d…" at bounding box center [1021, 325] width 468 height 44
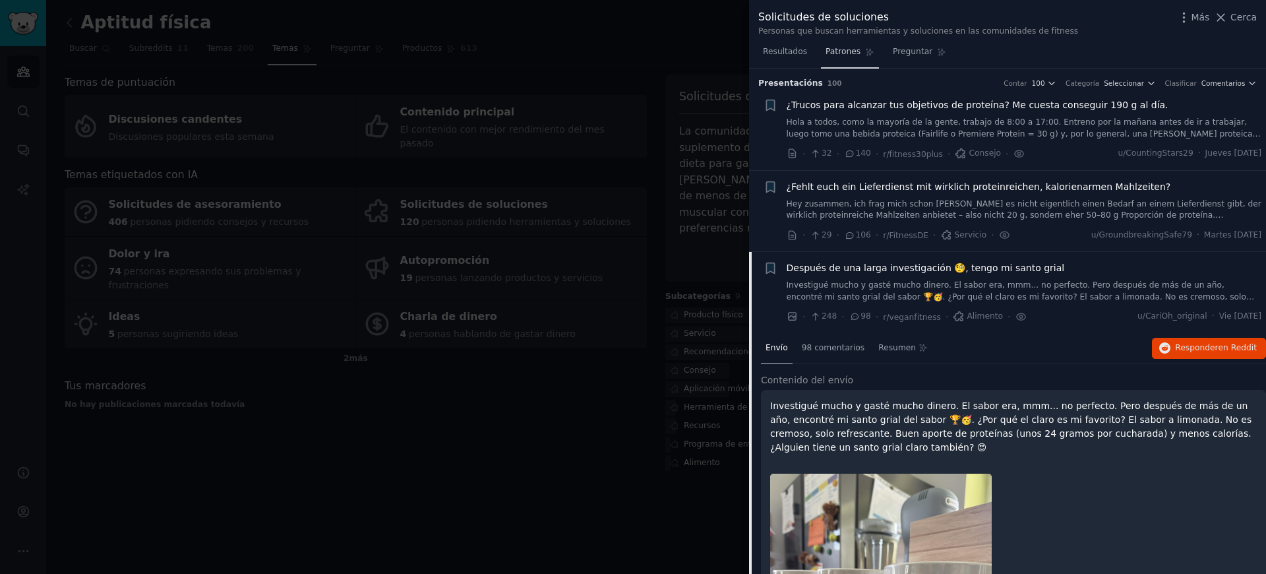
click at [850, 61] on link "Patrones" at bounding box center [850, 55] width 58 height 27
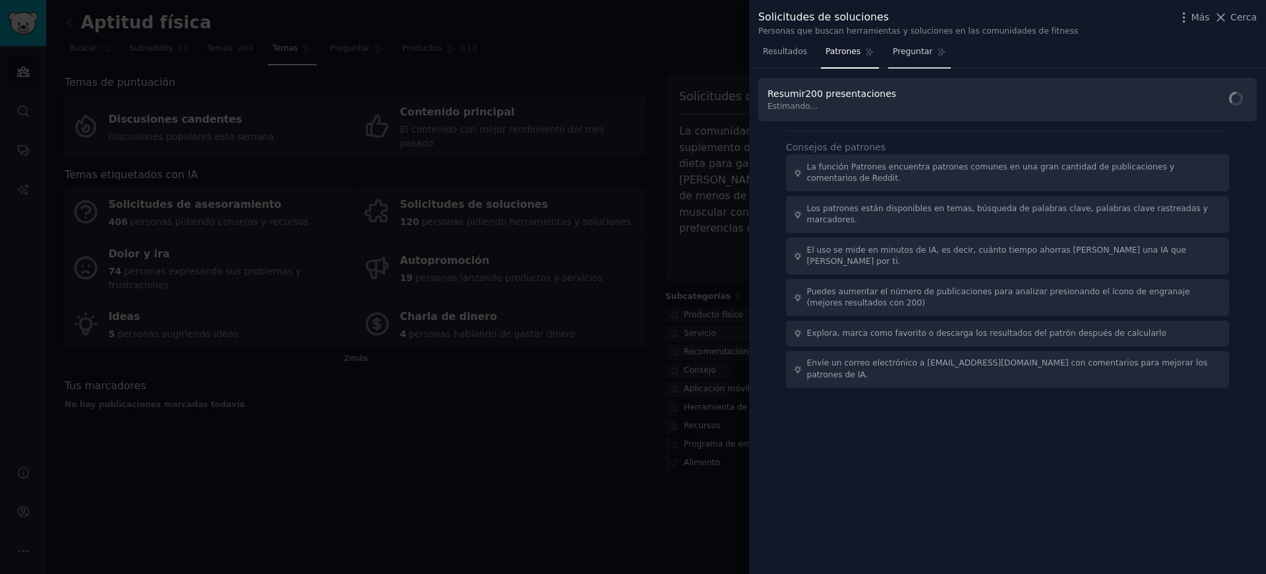
click at [905, 61] on link "Preguntar" at bounding box center [919, 55] width 63 height 27
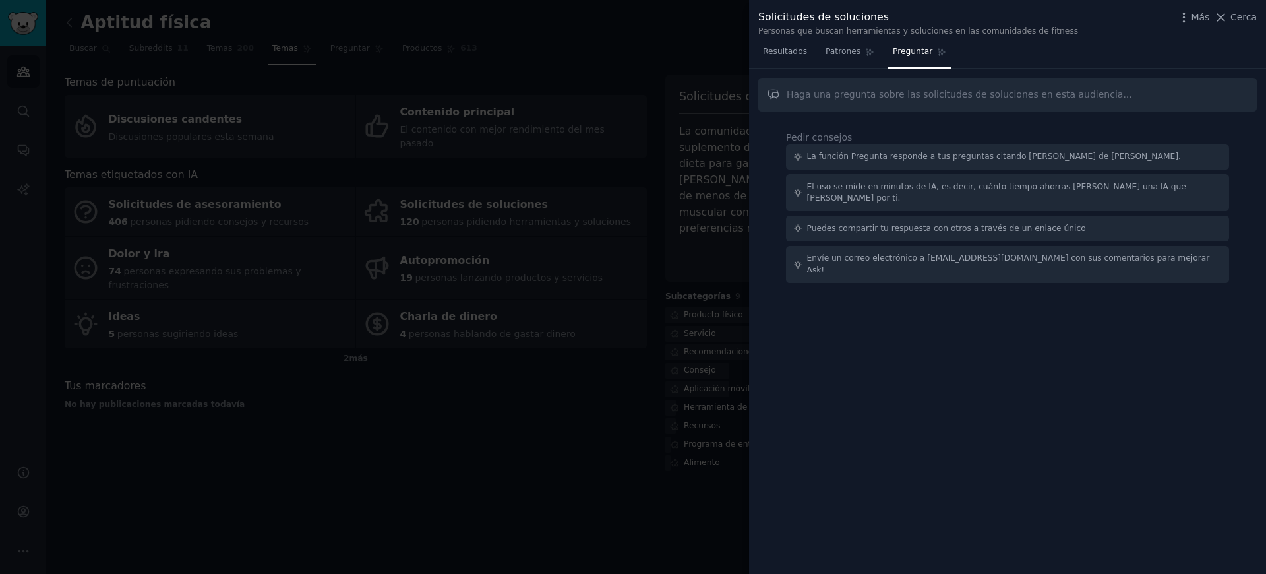
click at [864, 107] on input "text" at bounding box center [1007, 95] width 498 height 34
type input "What are the most common problems?"
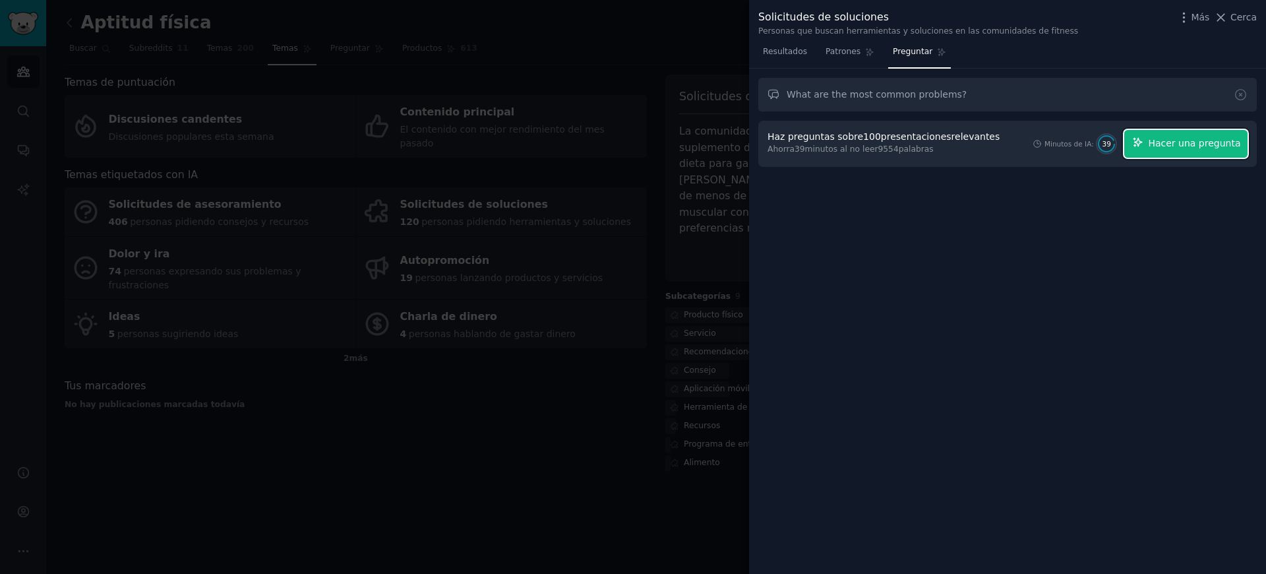
click at [1208, 154] on button "Hacer una pregunta" at bounding box center [1185, 144] width 123 height 28
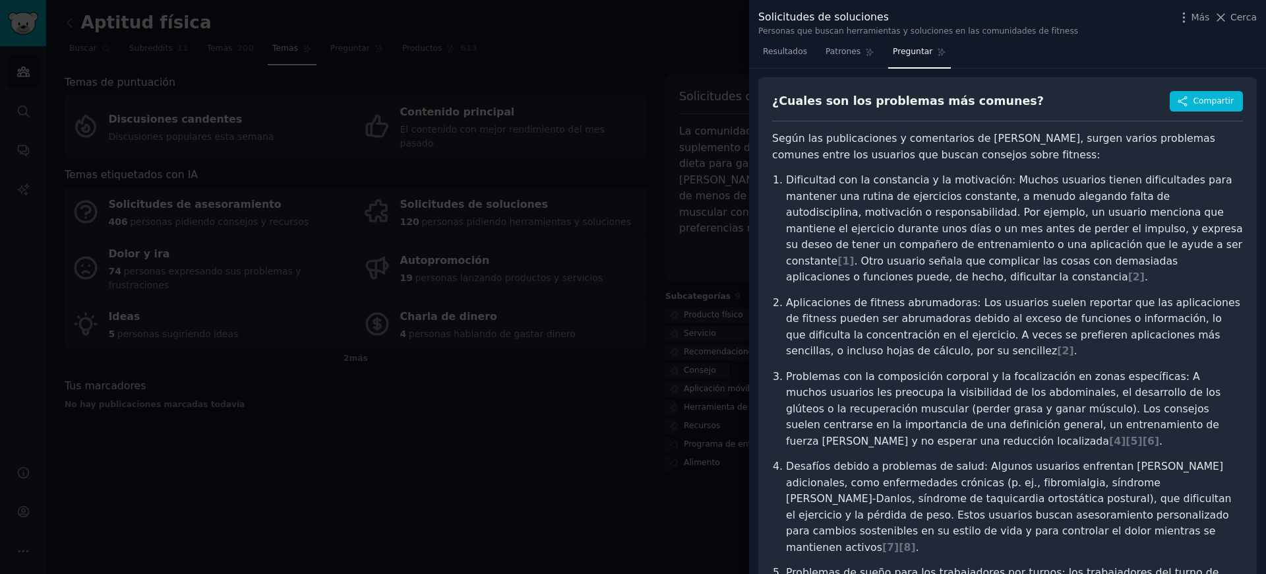
scroll to position [52, 0]
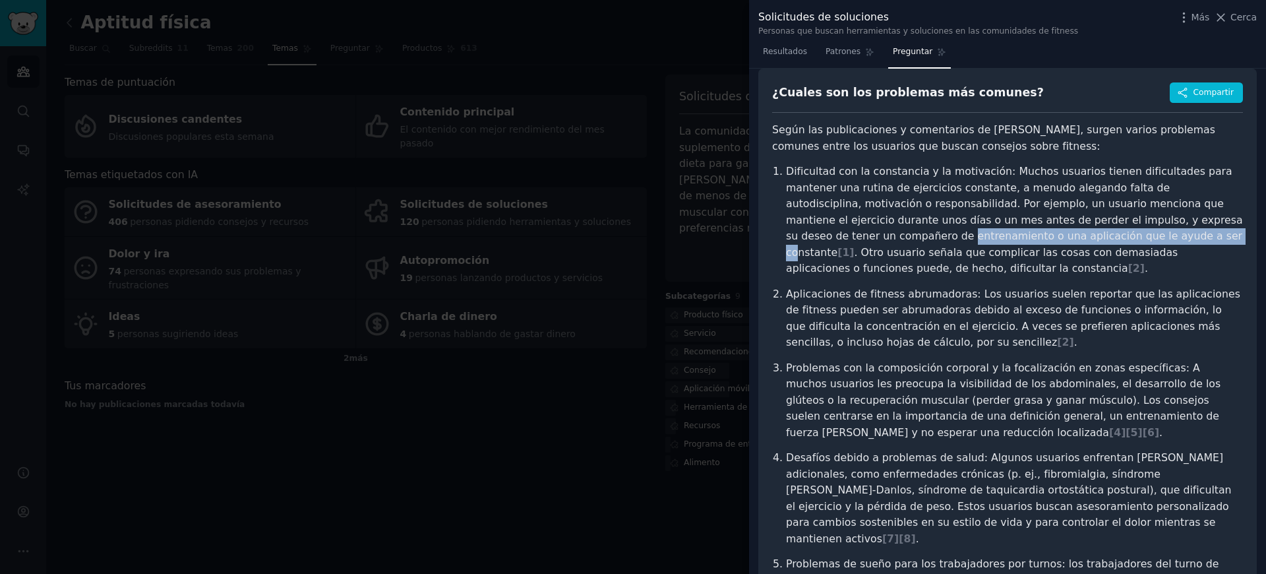
drag, startPoint x: 780, startPoint y: 235, endPoint x: 1035, endPoint y: 237, distance: 255.2
click at [1035, 237] on ol "Dificultad con [PERSON_NAME] y la motivación: Muchos usuarios tienen dificultad…" at bounding box center [1007, 392] width 471 height 457
click at [1106, 260] on p "Dificultad con [PERSON_NAME] y la motivación: Muchos usuarios tienen dificultad…" at bounding box center [1014, 220] width 457 height 113
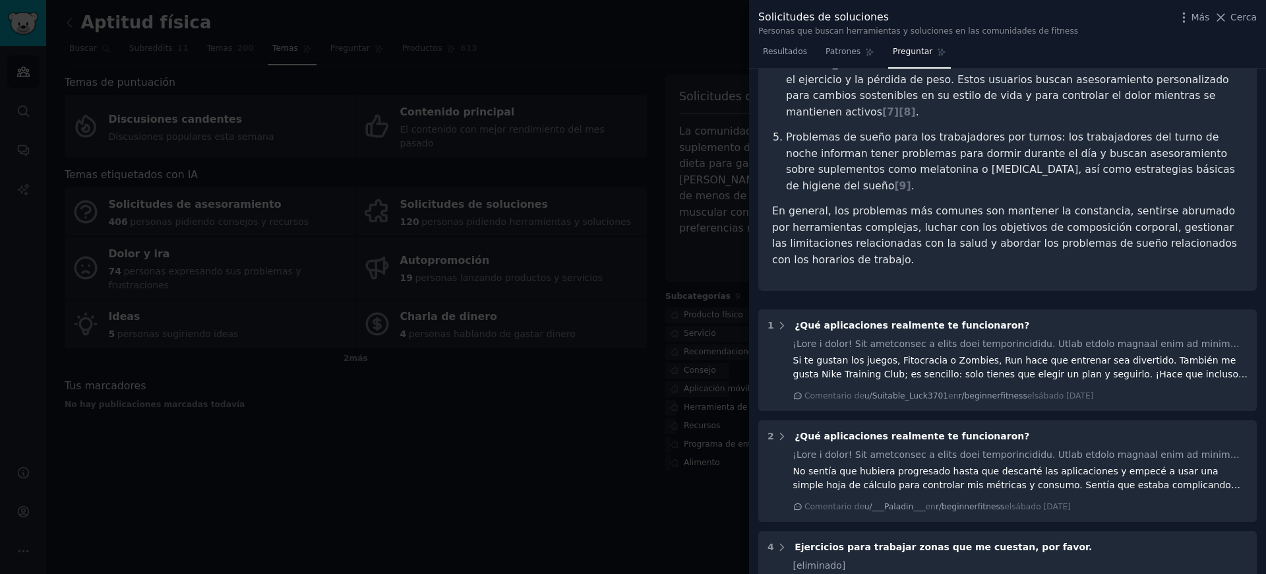
scroll to position [500, 0]
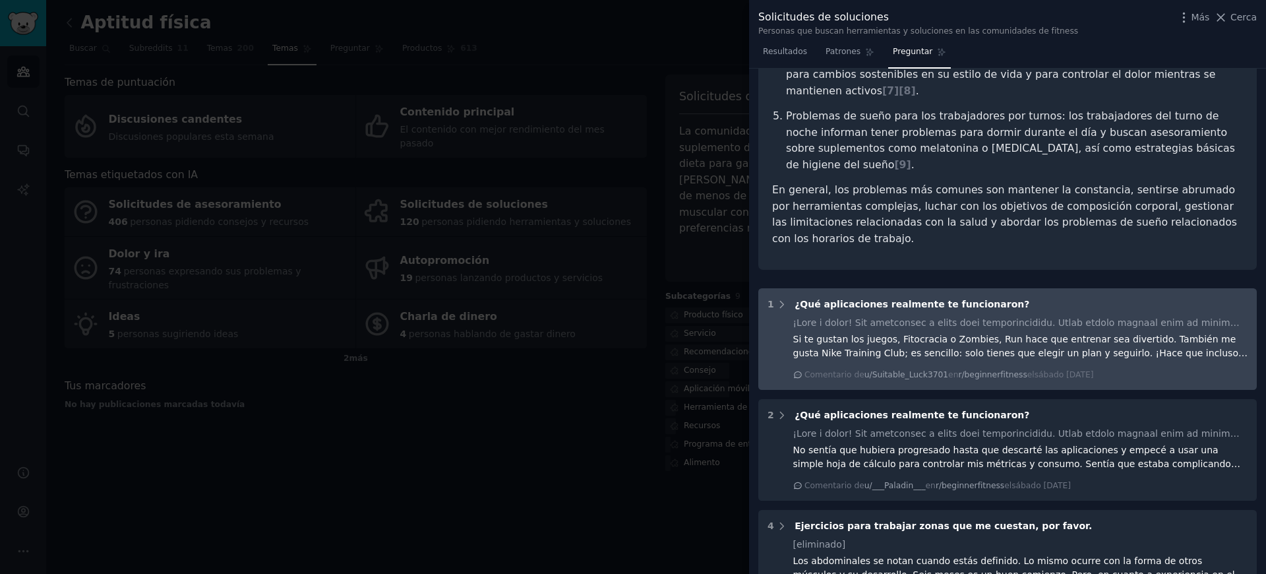
click at [791, 297] on div "1 ¿Qué aplicaciones realmente te funcionaron?" at bounding box center [1007, 304] width 480 height 14
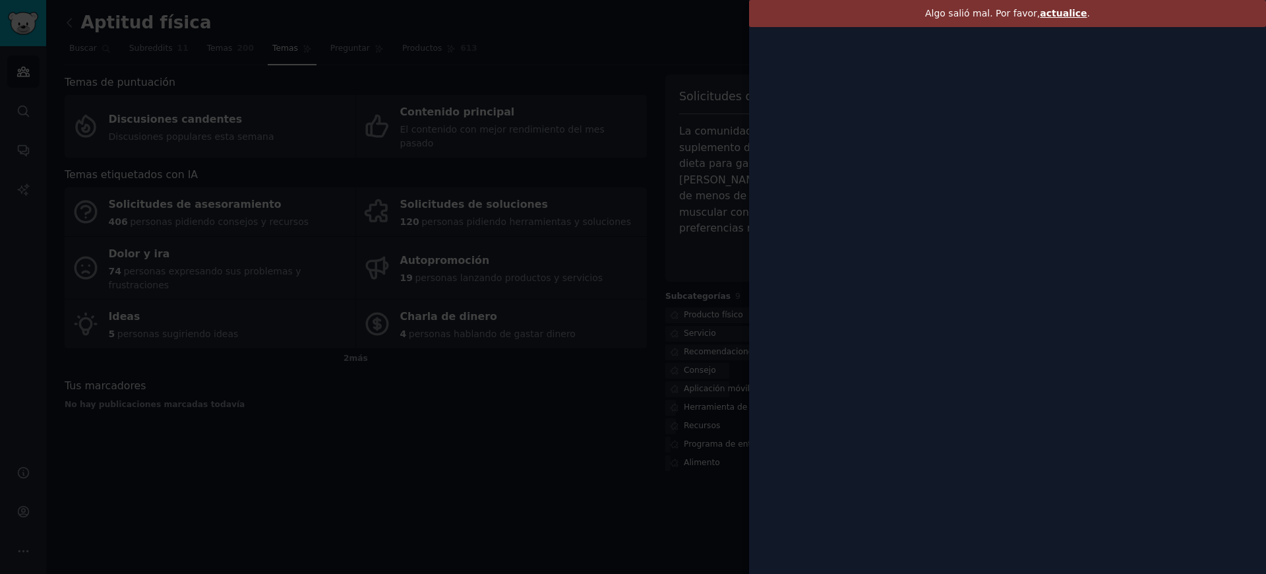
click at [1058, 11] on font "actualice" at bounding box center [1063, 13] width 47 height 11
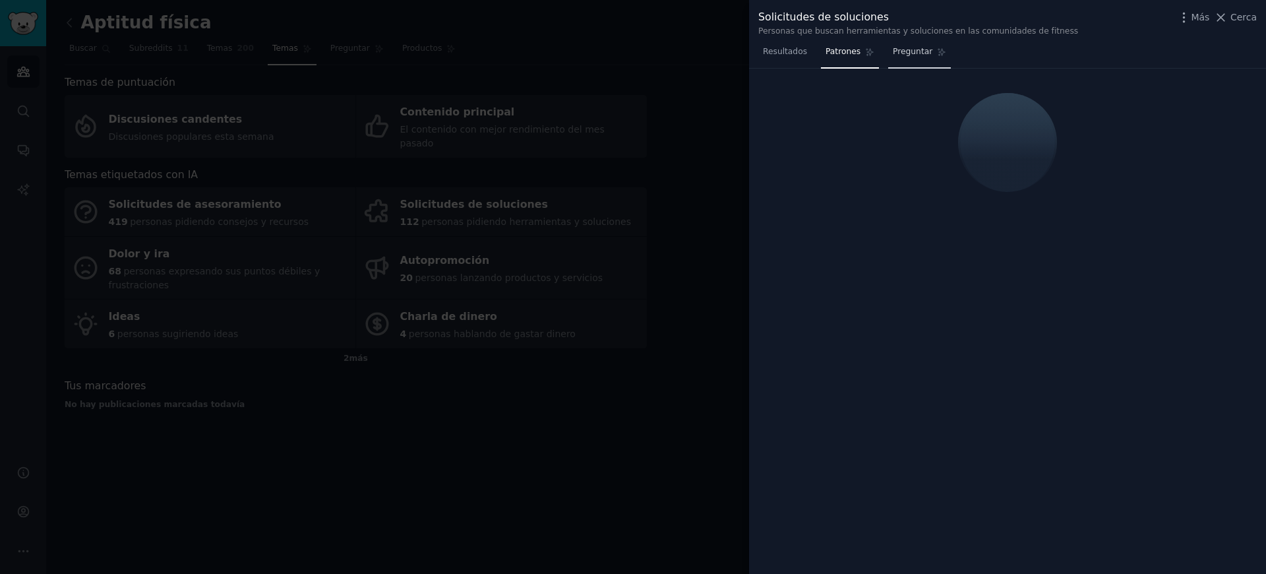
click at [931, 47] on link "Preguntar" at bounding box center [919, 55] width 63 height 27
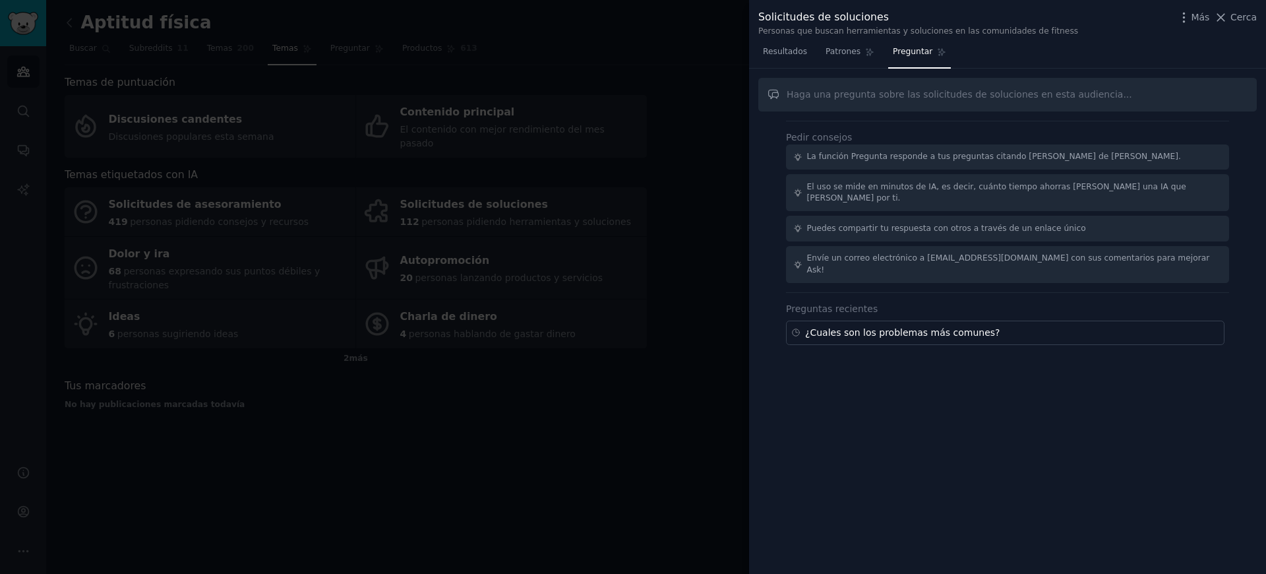
click at [899, 98] on input "text" at bounding box center [1007, 95] width 498 height 34
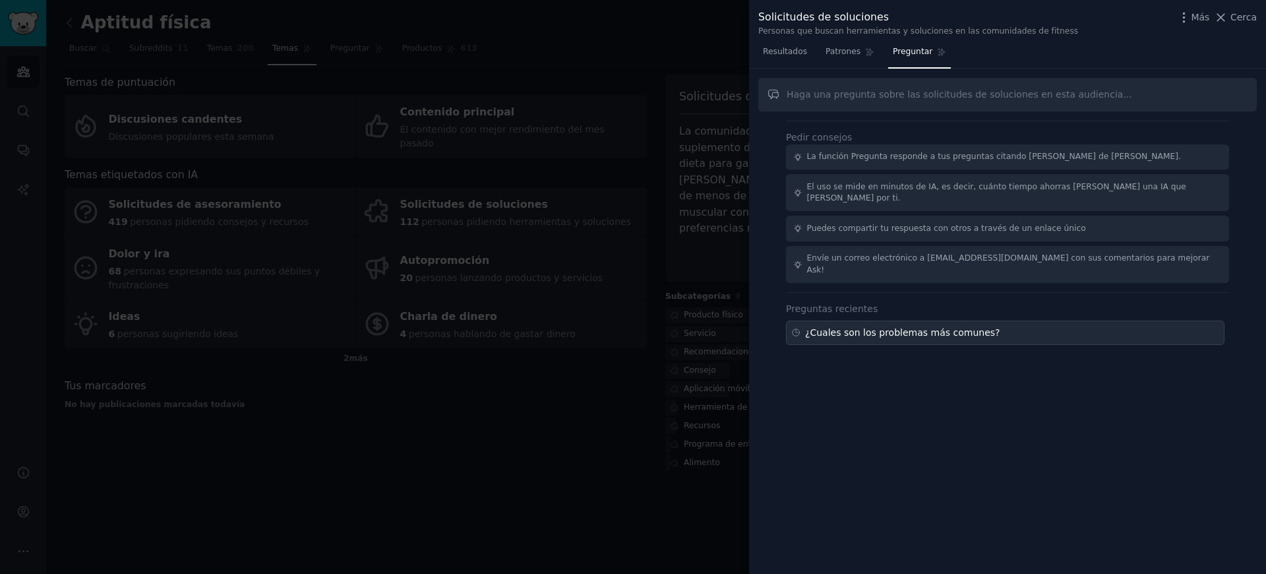
click at [889, 327] on font "¿Cuales son los problemas más comunes?" at bounding box center [902, 332] width 195 height 11
type input "What are the most common problems?"
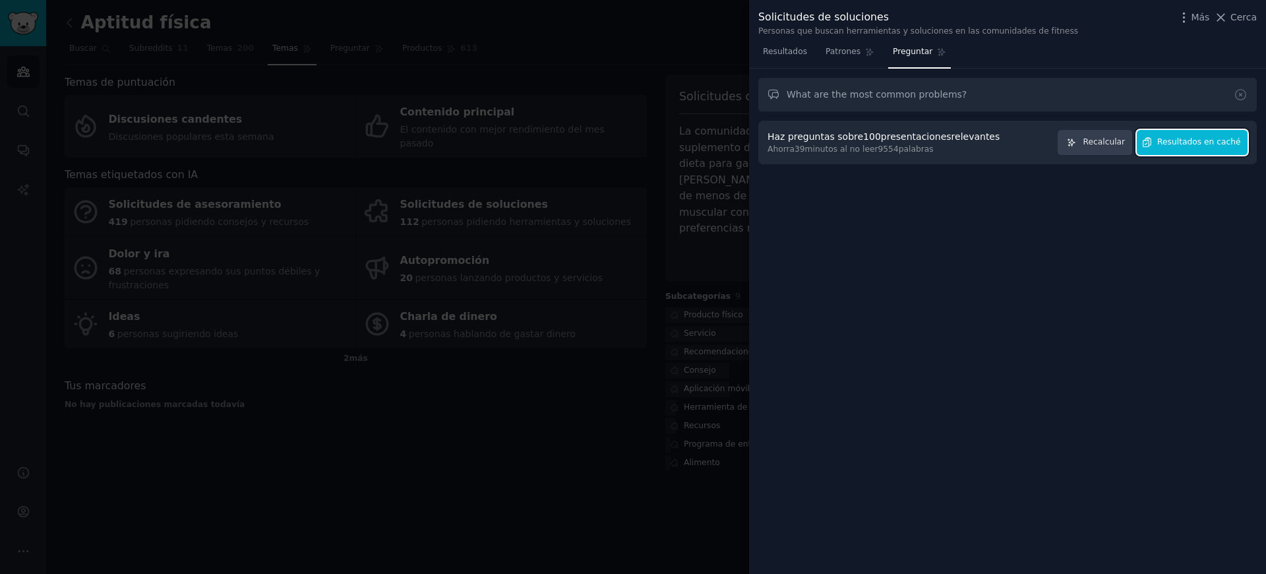
click at [1174, 149] on button "Resultados en caché" at bounding box center [1192, 143] width 111 height 26
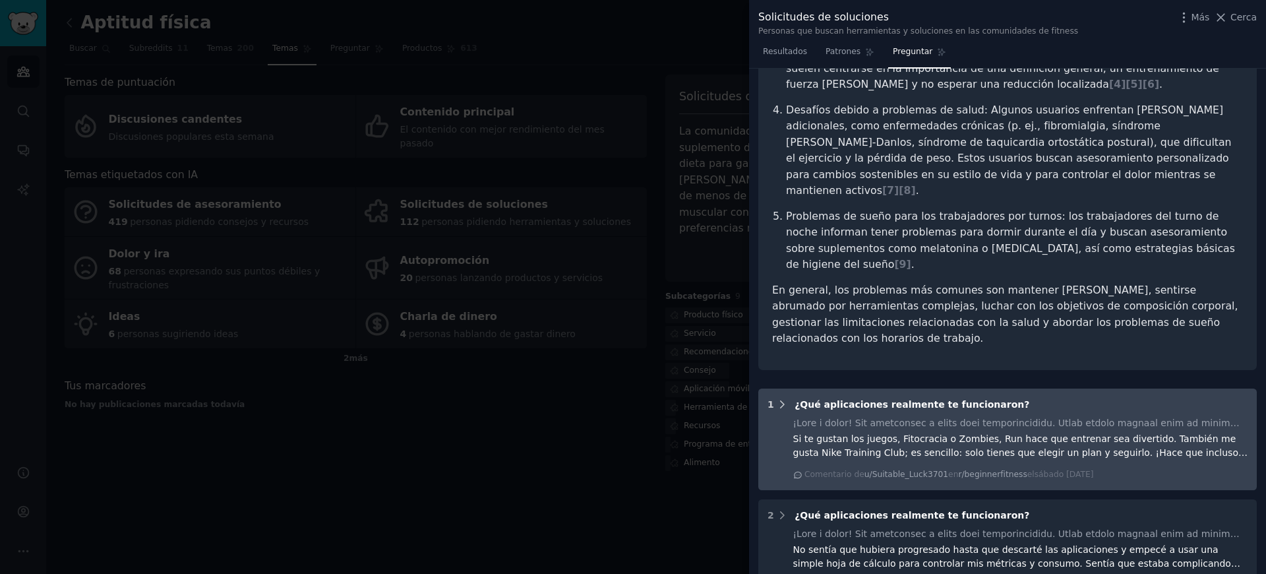
scroll to position [419, 0]
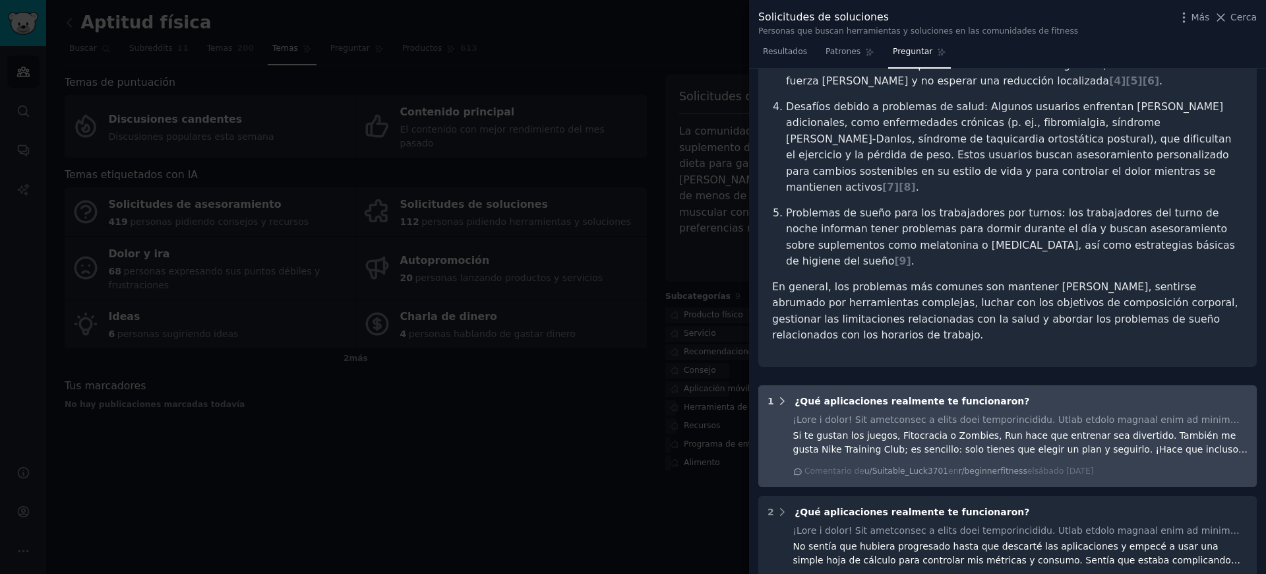
click at [785, 395] on icon at bounding box center [782, 401] width 12 height 12
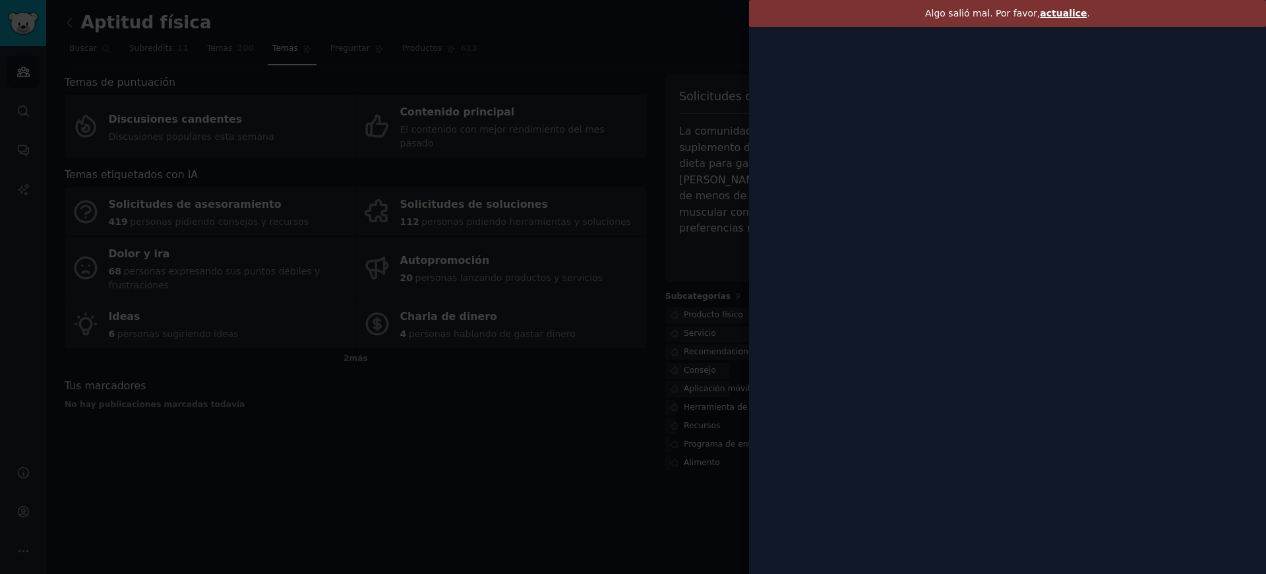
click at [1062, 18] on font "actualice" at bounding box center [1063, 13] width 47 height 11
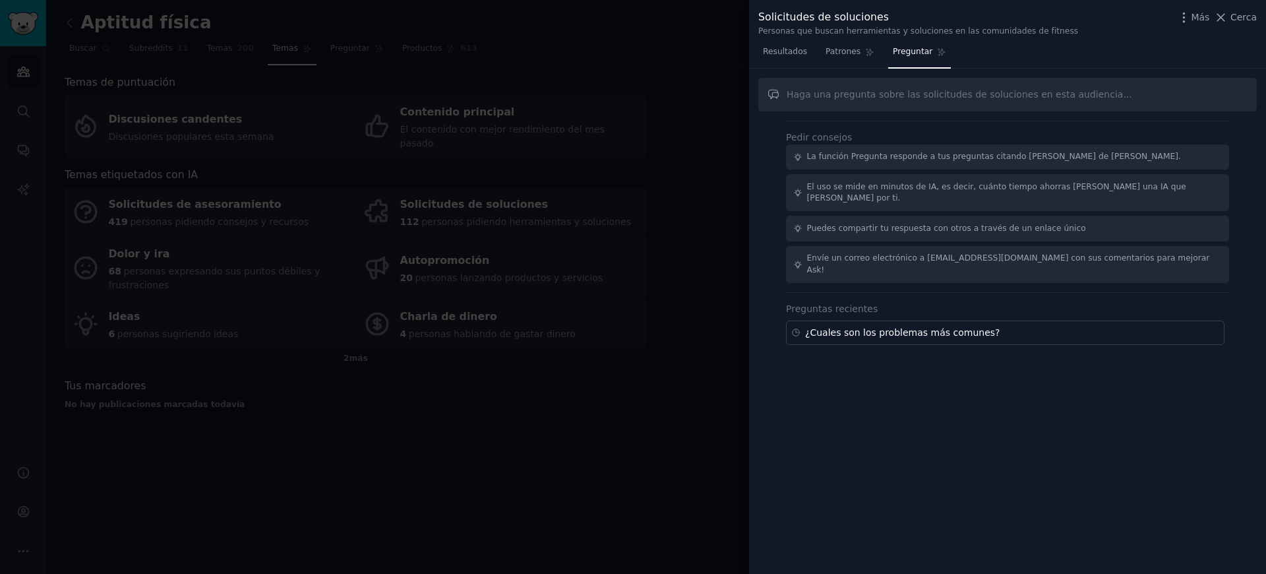
click at [876, 327] on font "¿Cuales son los problemas más comunes?" at bounding box center [902, 332] width 195 height 11
type input "What are the most common problems?"
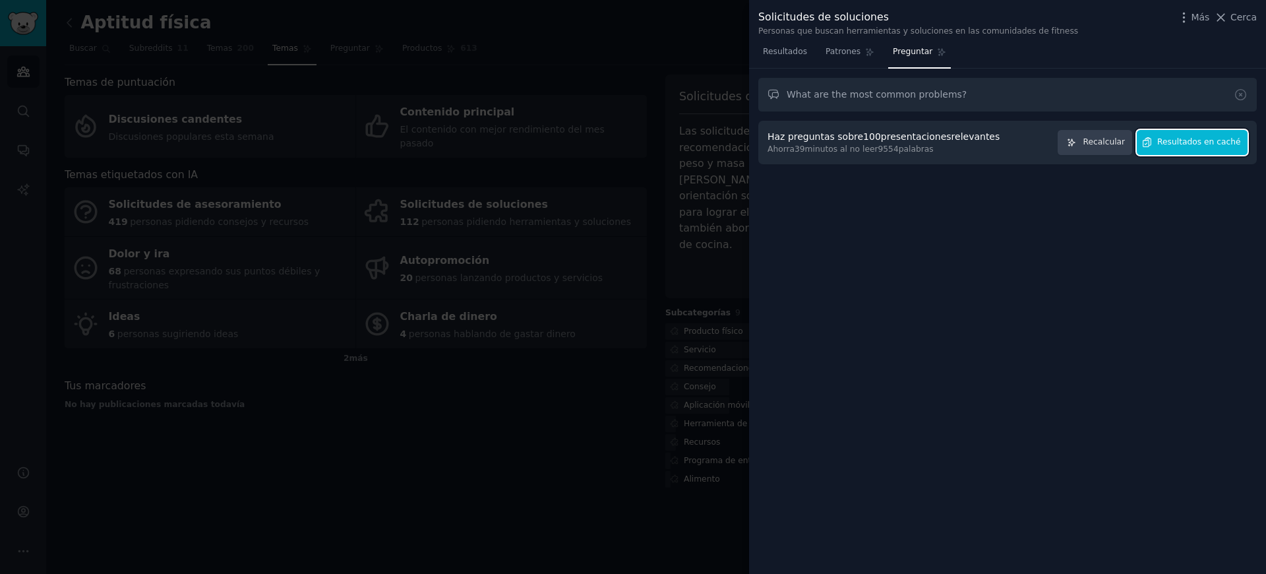
click at [1197, 149] on button "Resultados en caché" at bounding box center [1192, 143] width 111 height 26
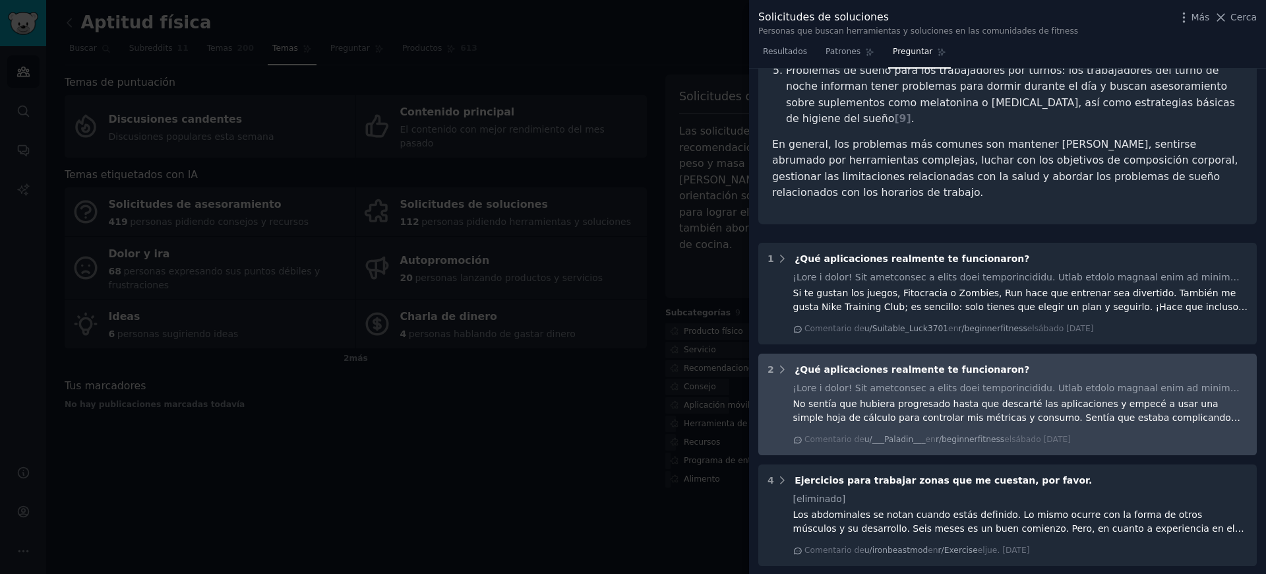
scroll to position [574, 0]
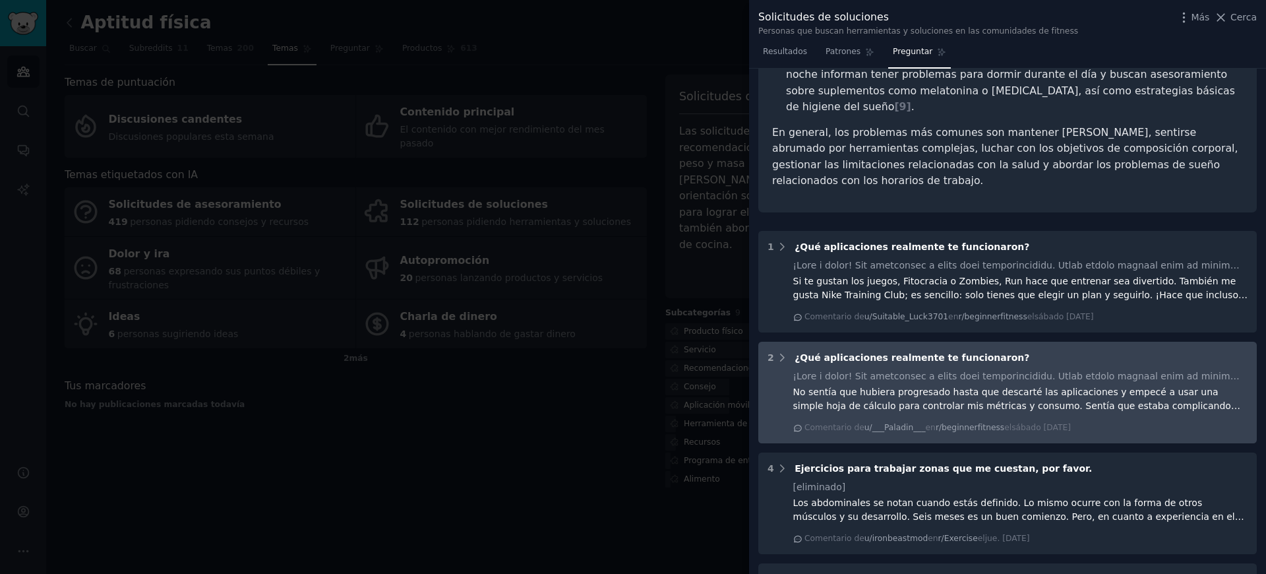
click at [812, 352] on font "¿Qué aplicaciones realmente te funcionaron?" at bounding box center [911, 357] width 235 height 11
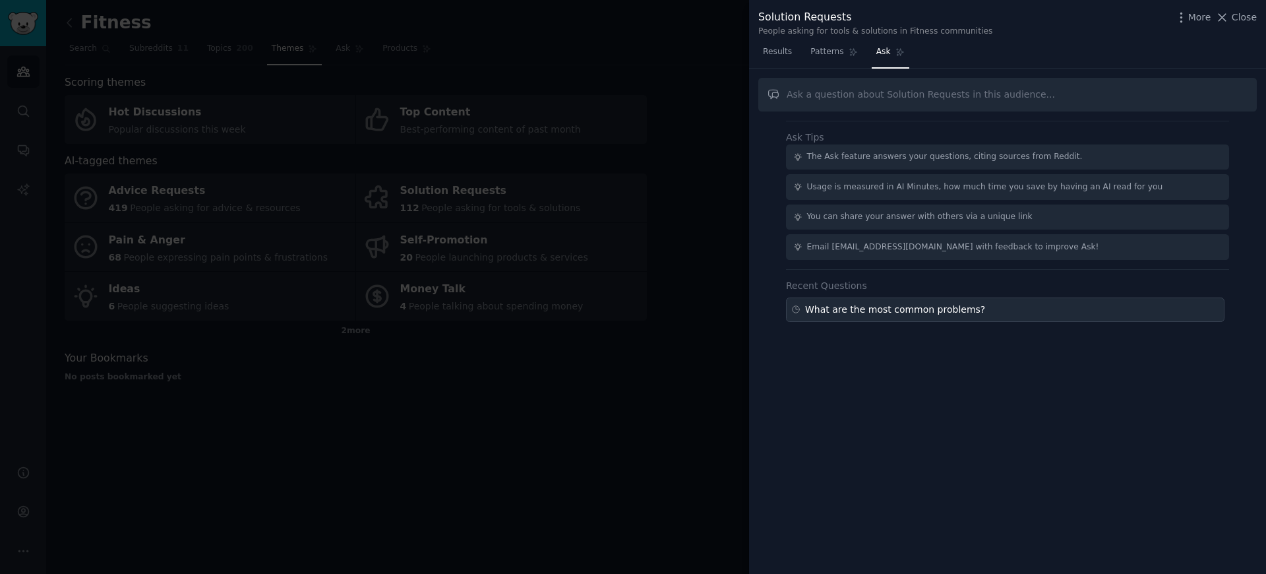
click at [878, 320] on div "What are the most common problems?" at bounding box center [1005, 309] width 438 height 24
type input "What are the most common problems?"
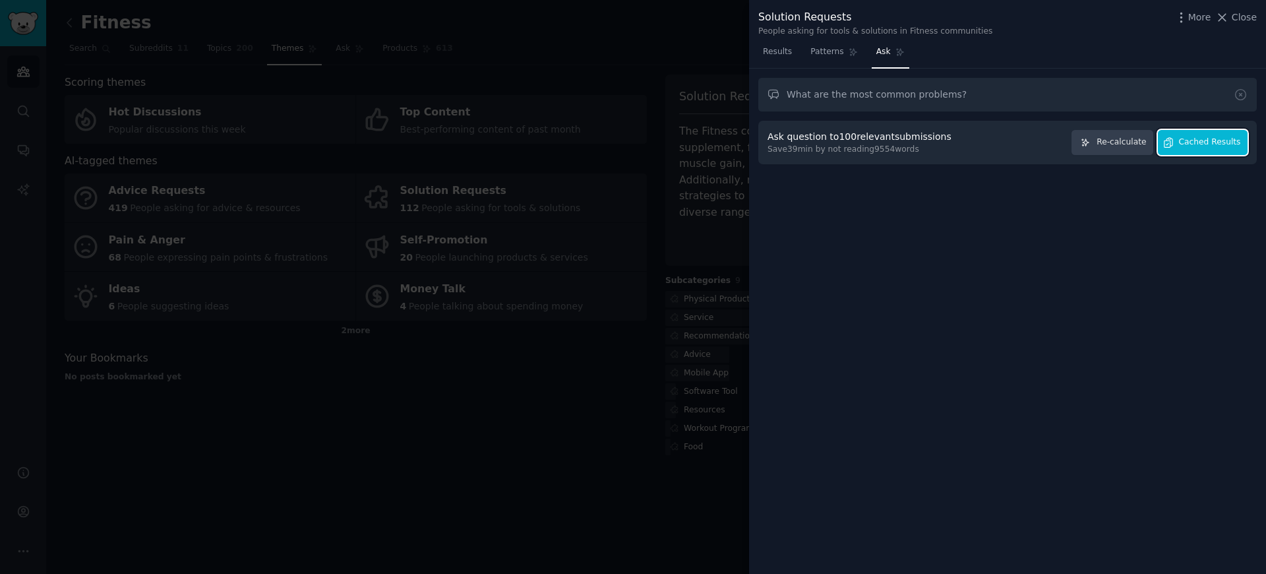
click at [1196, 148] on button "Cached Results" at bounding box center [1203, 143] width 90 height 26
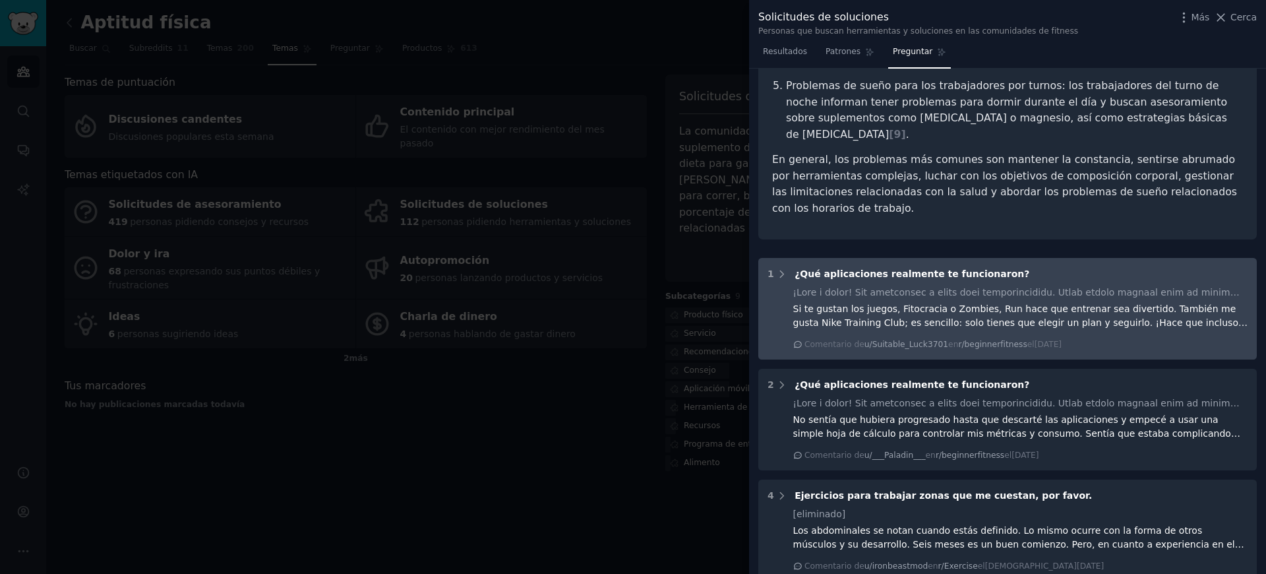
scroll to position [533, 0]
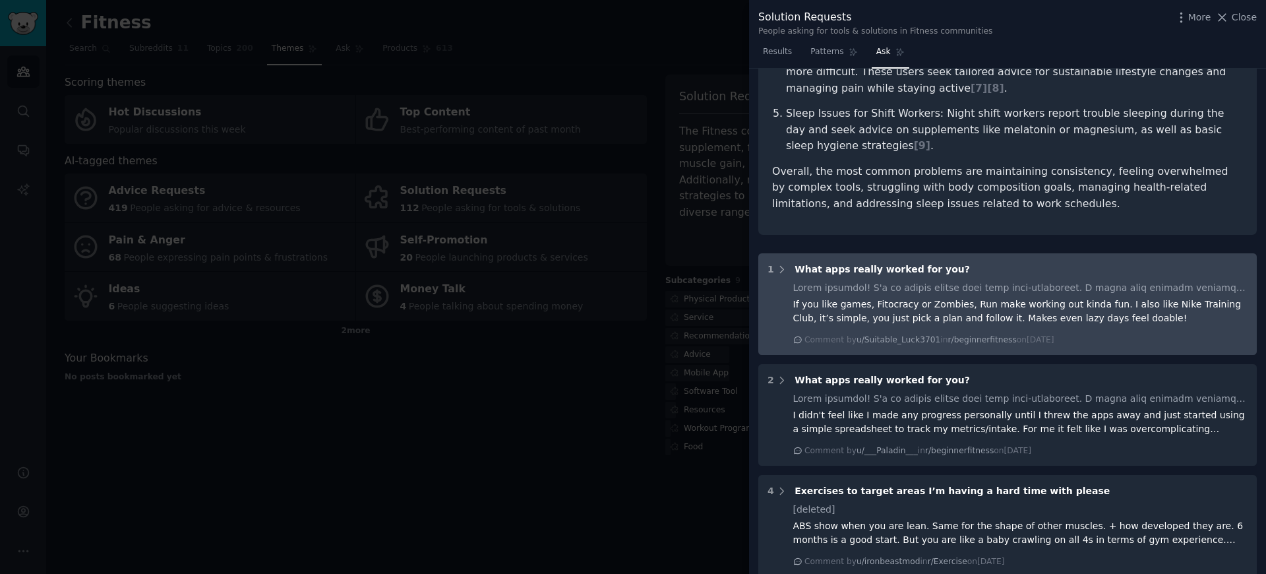
scroll to position [427, 0]
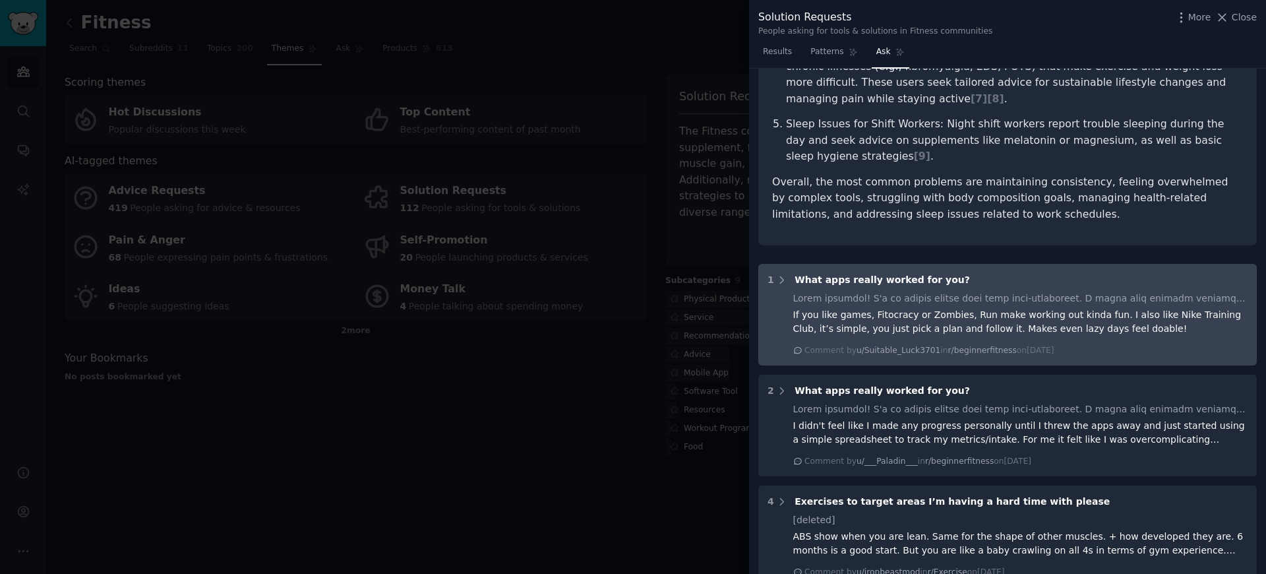
click at [914, 274] on span "What apps really worked for you?" at bounding box center [881, 279] width 175 height 11
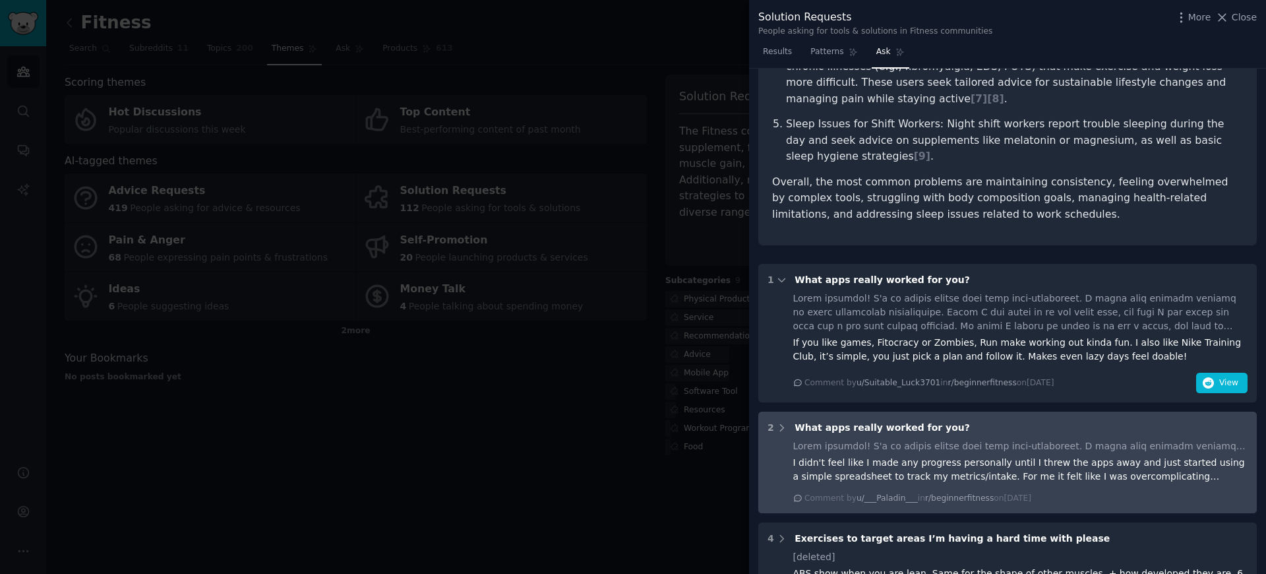
click at [919, 421] on div "What apps really worked for you?" at bounding box center [881, 428] width 175 height 14
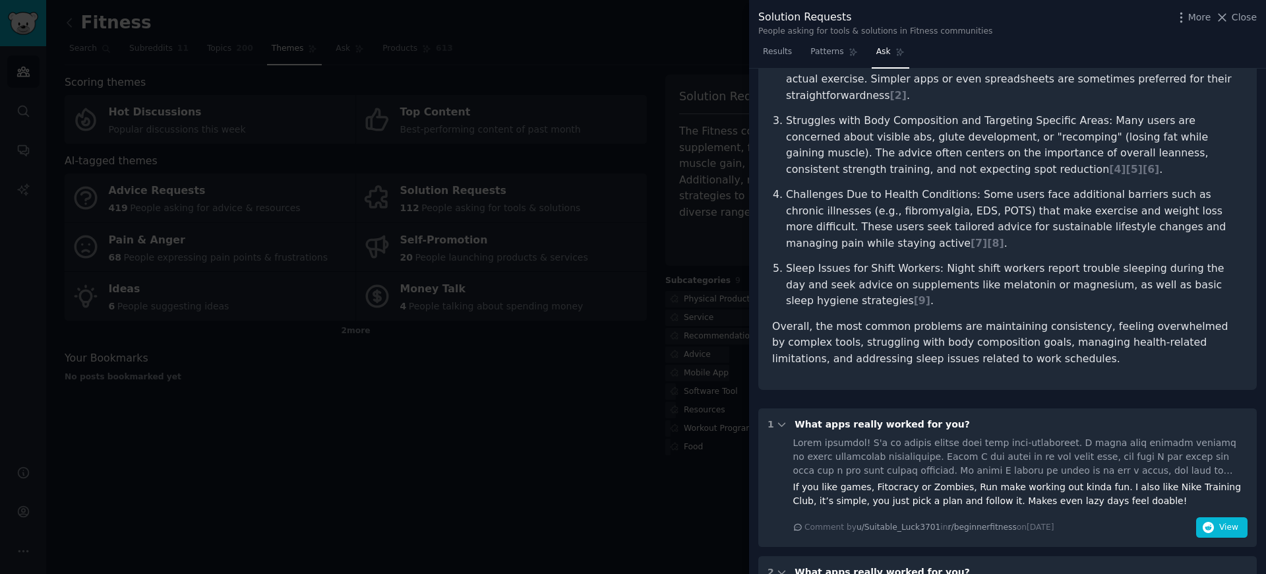
scroll to position [361, 0]
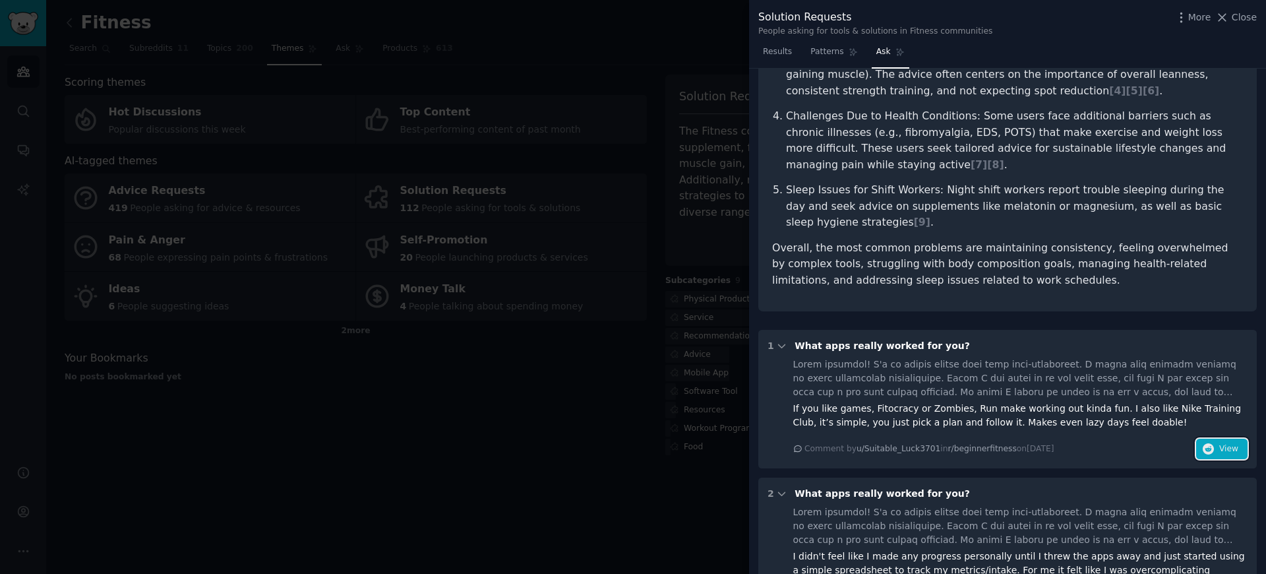
click at [1219, 443] on span "View" at bounding box center [1228, 449] width 19 height 12
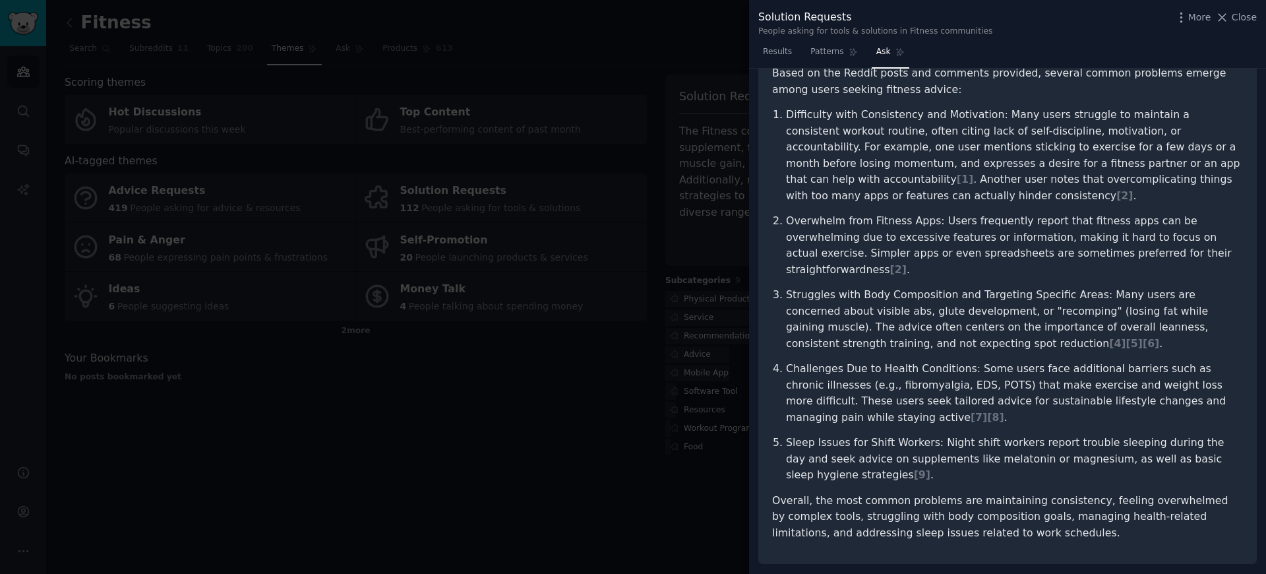
scroll to position [556, 0]
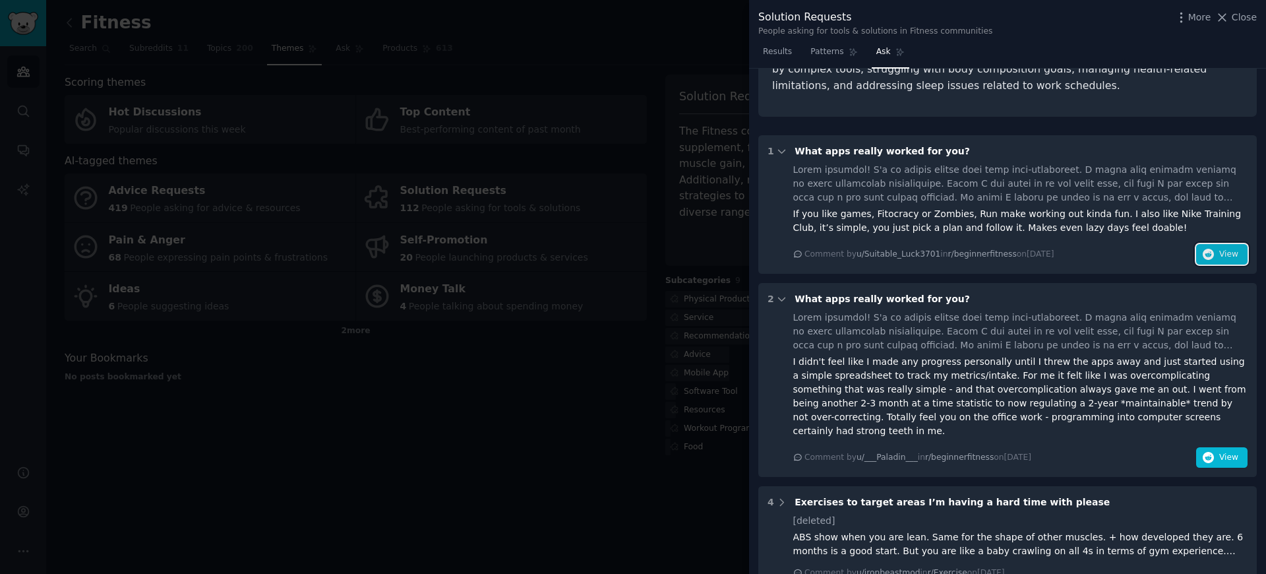
click at [1232, 249] on span "View" at bounding box center [1228, 255] width 19 height 12
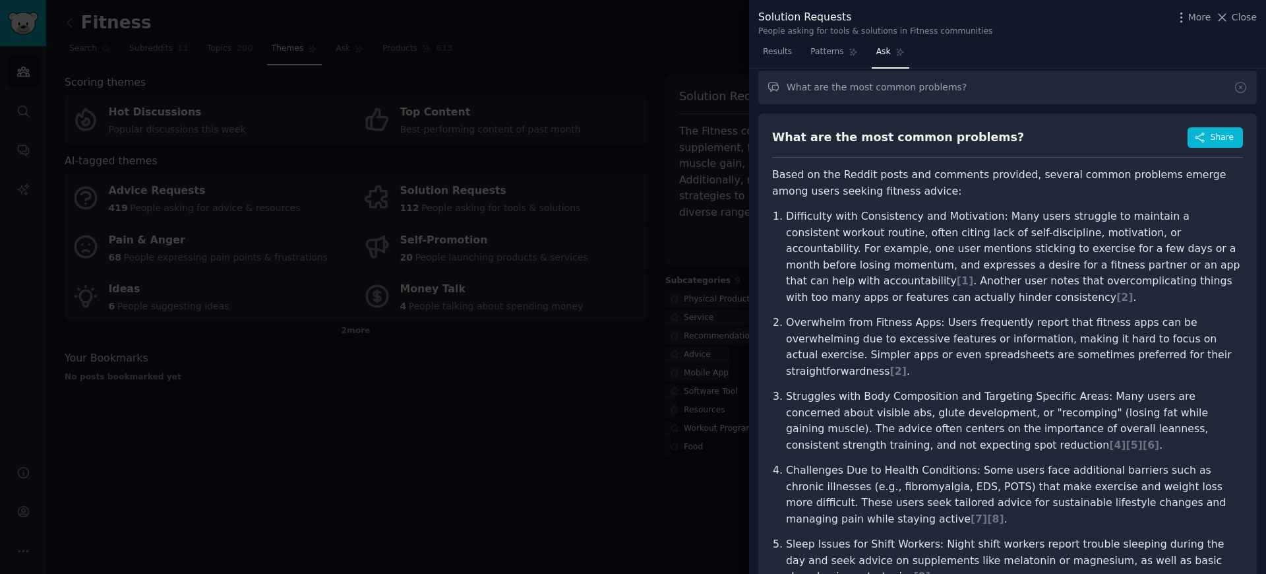
scroll to position [0, 0]
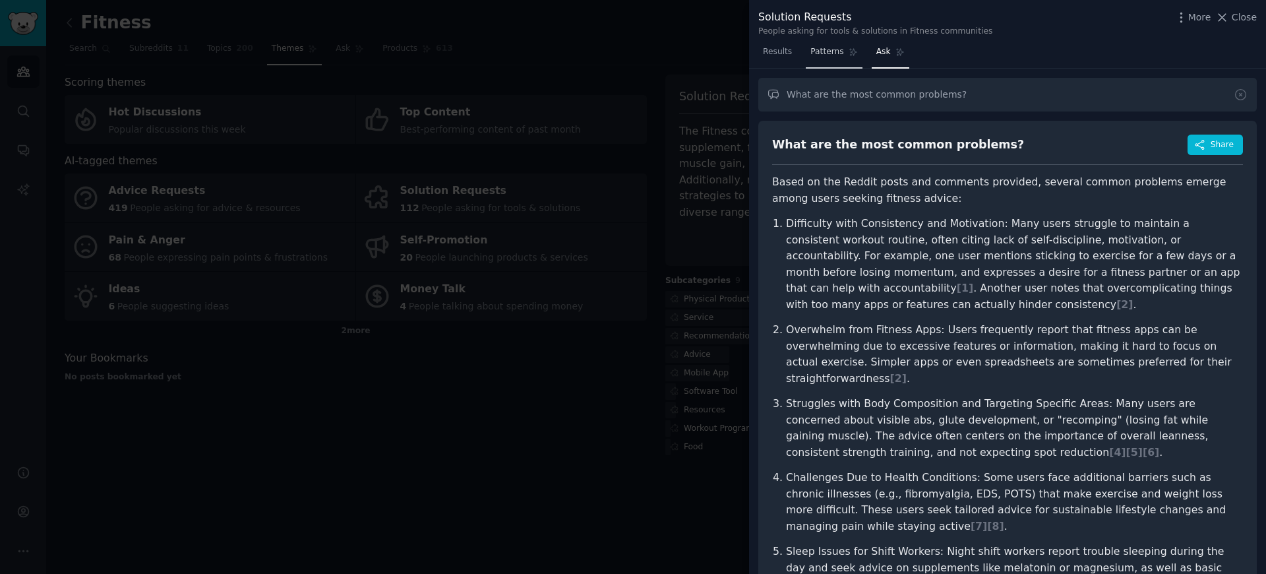
click at [830, 57] on span "Patterns" at bounding box center [826, 52] width 33 height 12
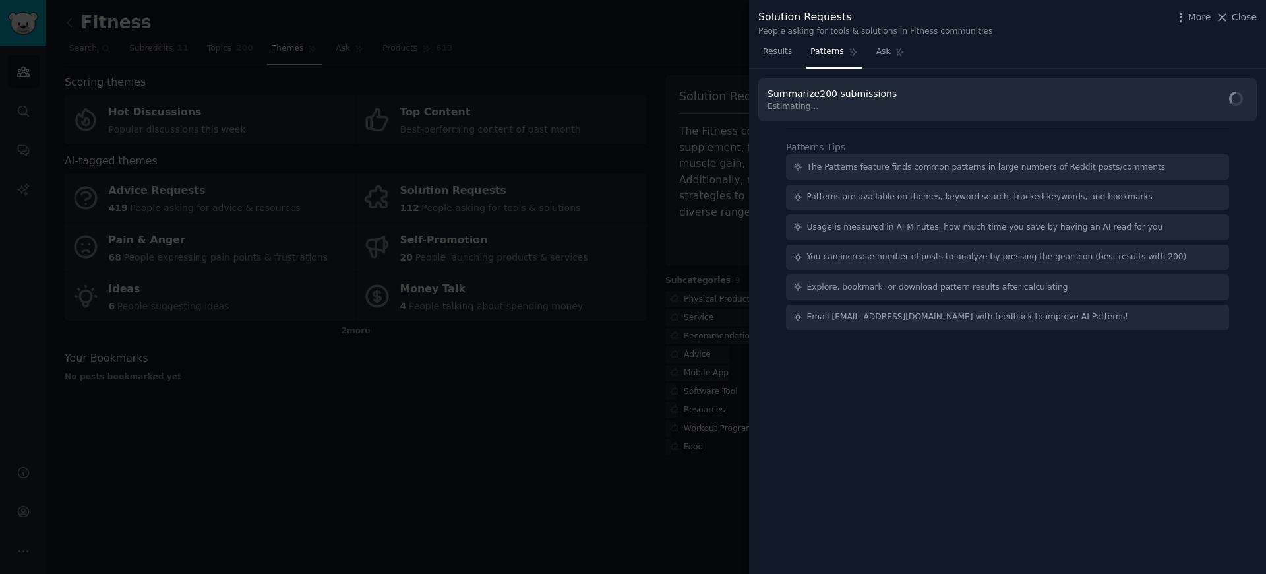
click at [597, 299] on div at bounding box center [633, 287] width 1266 height 574
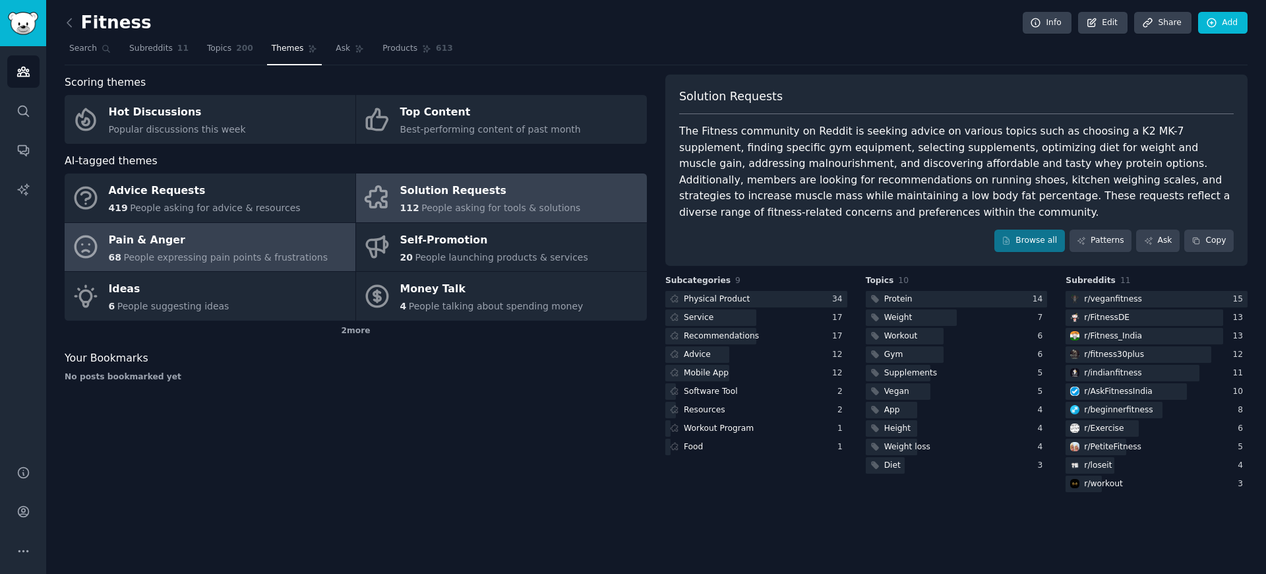
click at [166, 262] on span "People expressing pain points & frustrations" at bounding box center [225, 257] width 204 height 11
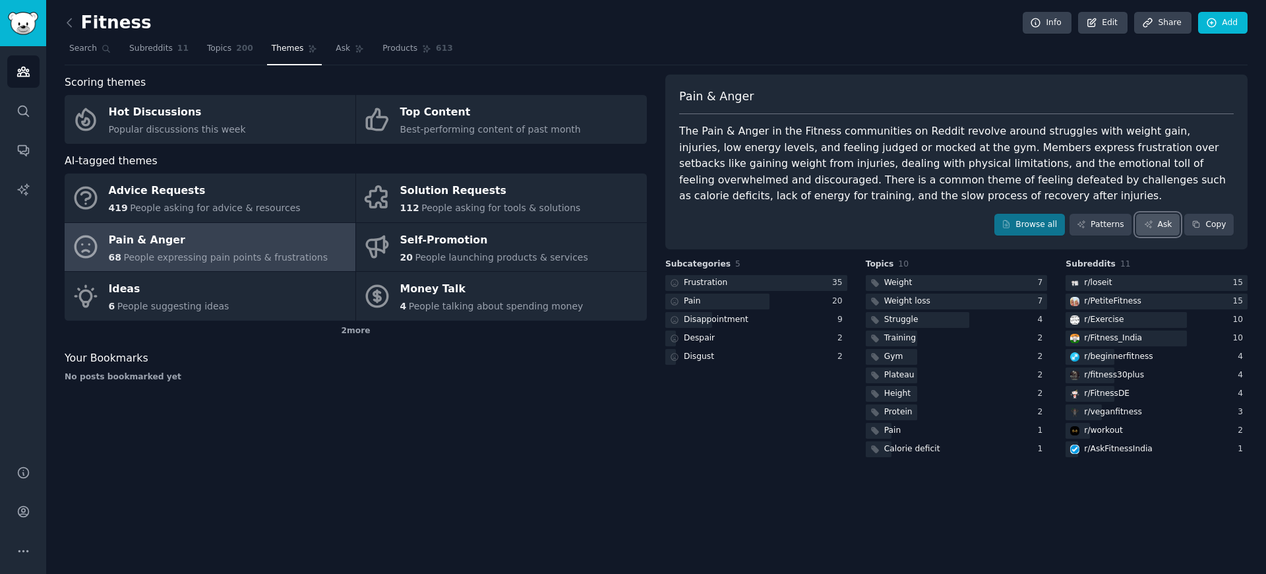
click at [1161, 231] on link "Ask" at bounding box center [1158, 225] width 44 height 22
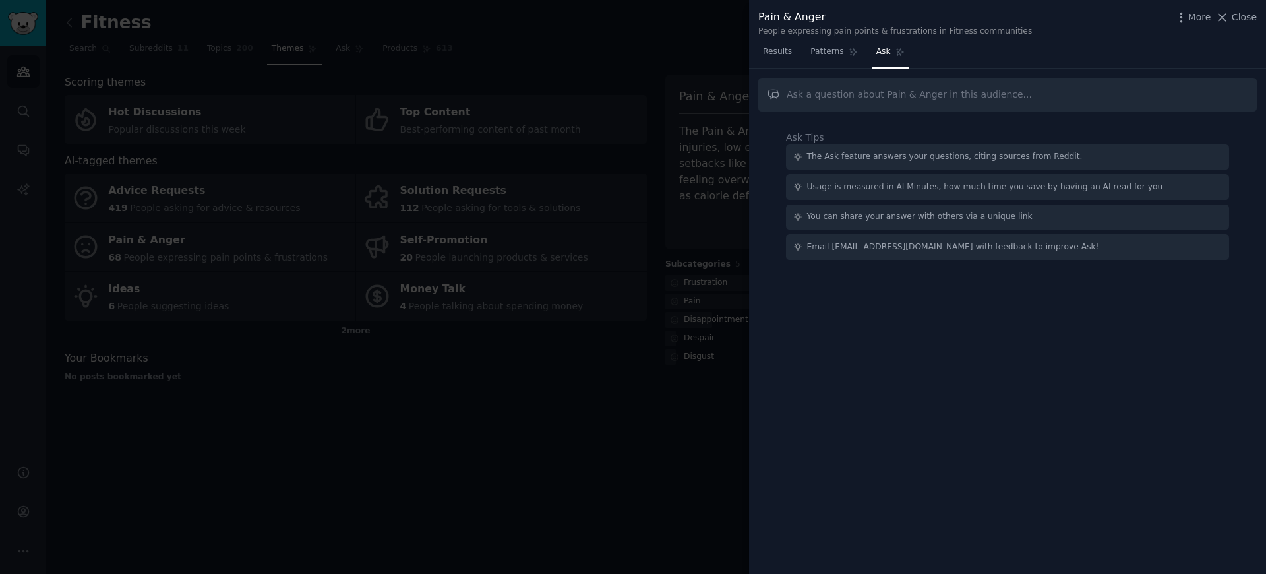
click at [811, 100] on input "text" at bounding box center [1007, 95] width 498 height 34
type input "W"
type input "Q"
type input "What are the most common problems?"
click at [990, 402] on div "What are the most common problems? Ask Tips The Ask feature answers your questi…" at bounding box center [1007, 322] width 517 height 506
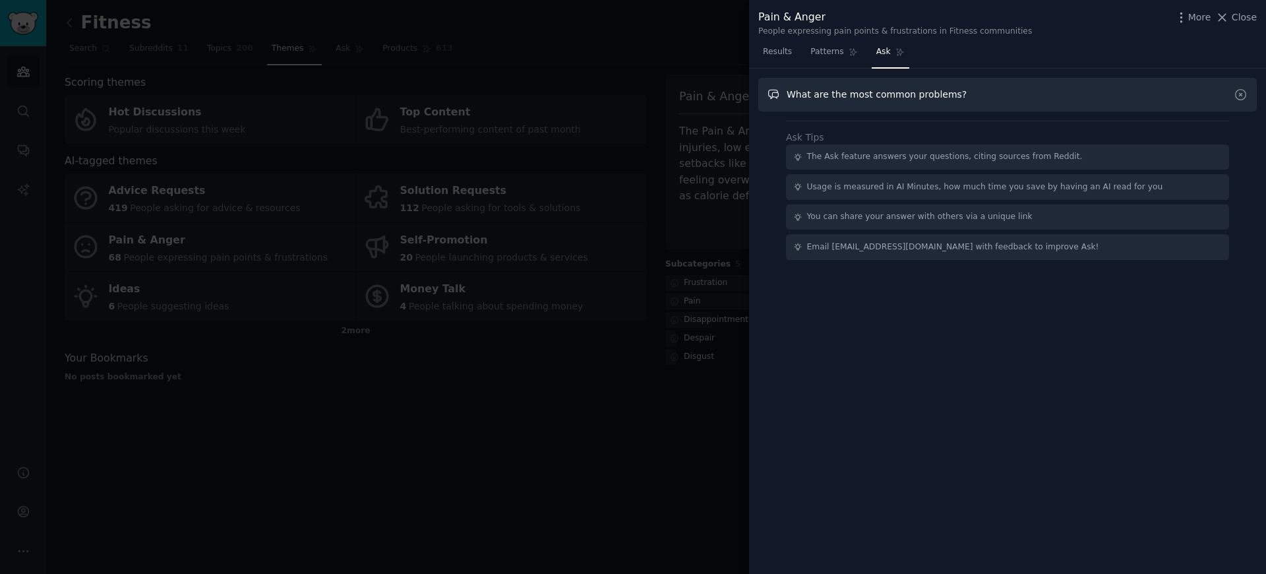
click at [978, 94] on input "What are the most common problems?" at bounding box center [1007, 95] width 498 height 34
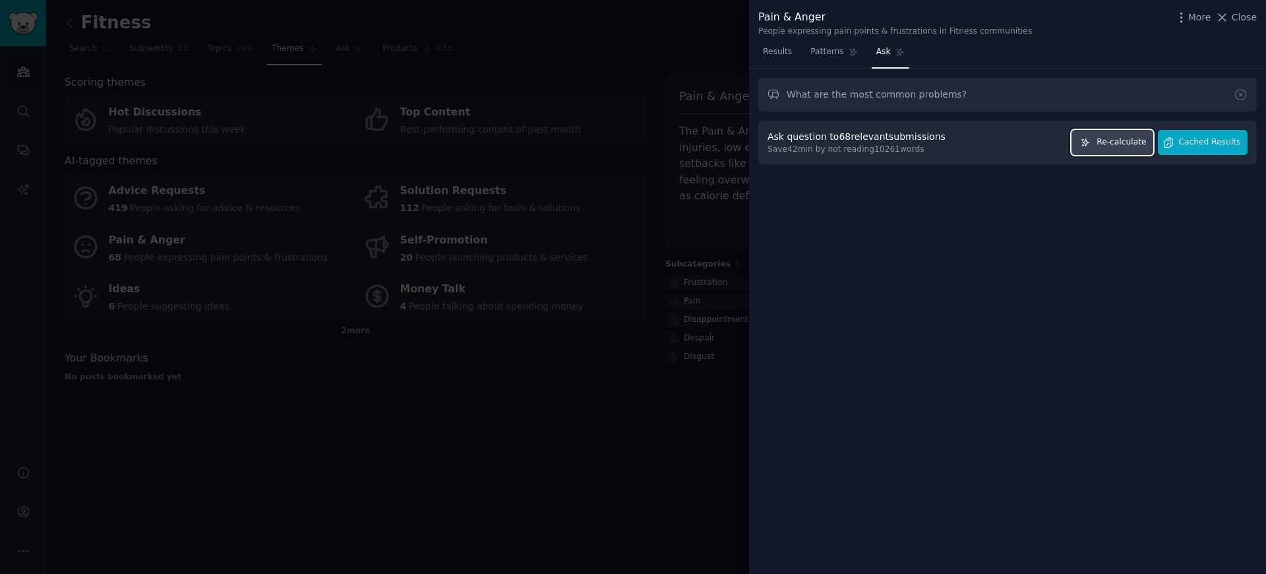
click at [1115, 145] on span "Re-calculate" at bounding box center [1120, 142] width 49 height 12
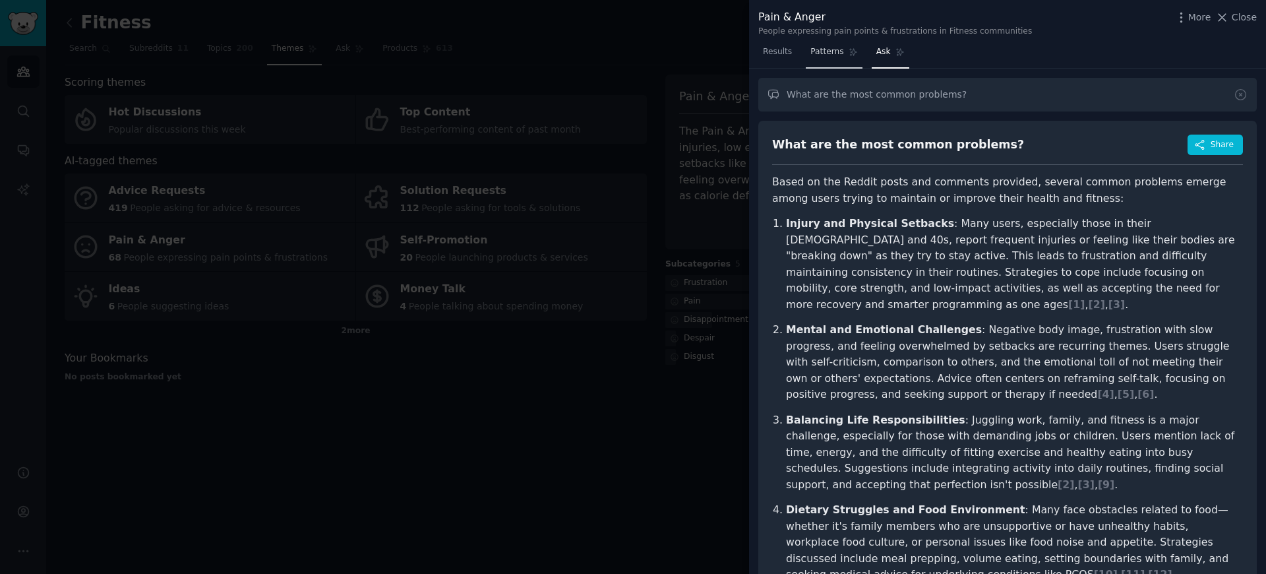
click at [851, 49] on icon at bounding box center [853, 51] width 9 height 9
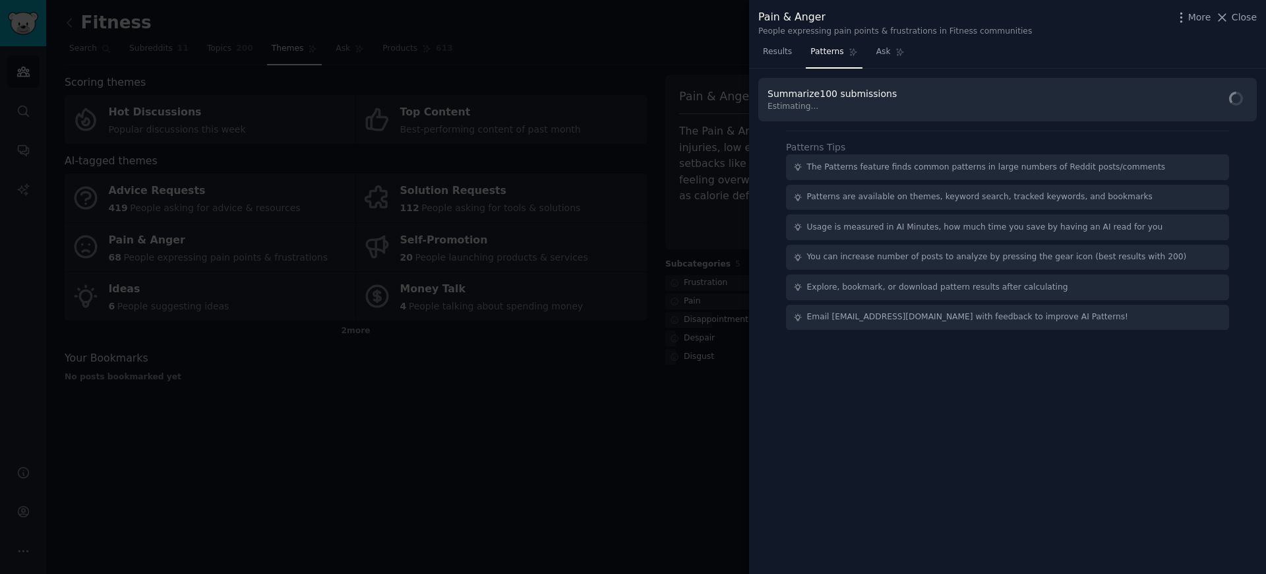
click at [796, 55] on nav "Results Patterns Ask" at bounding box center [833, 55] width 151 height 27
click at [781, 57] on span "Results" at bounding box center [777, 52] width 29 height 12
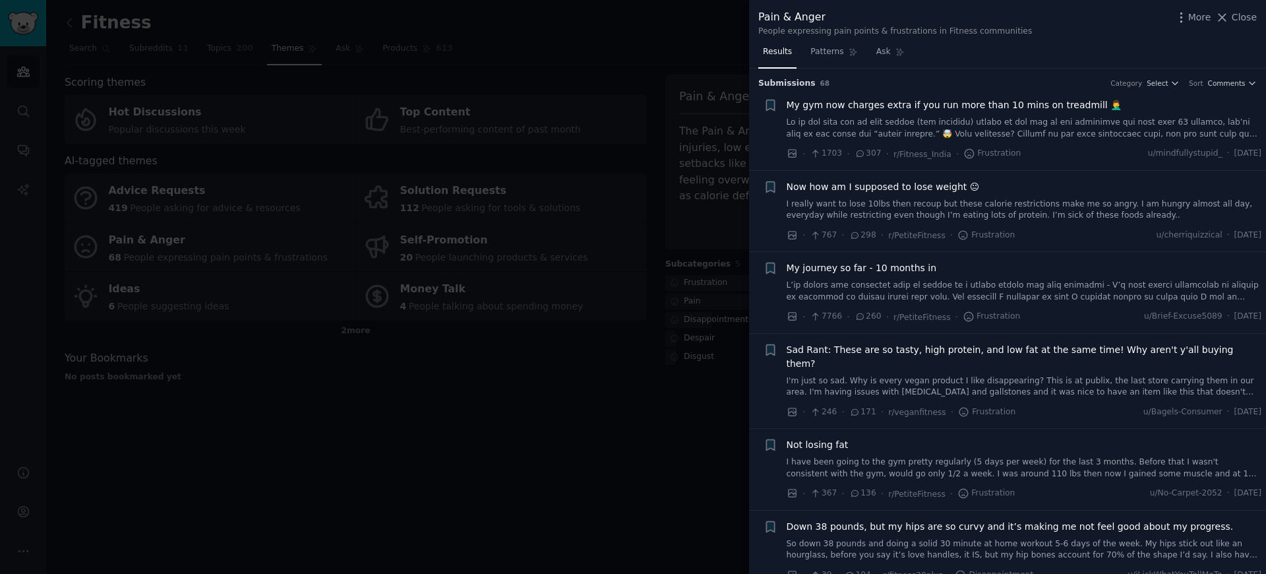
click at [601, 69] on div at bounding box center [633, 287] width 1266 height 574
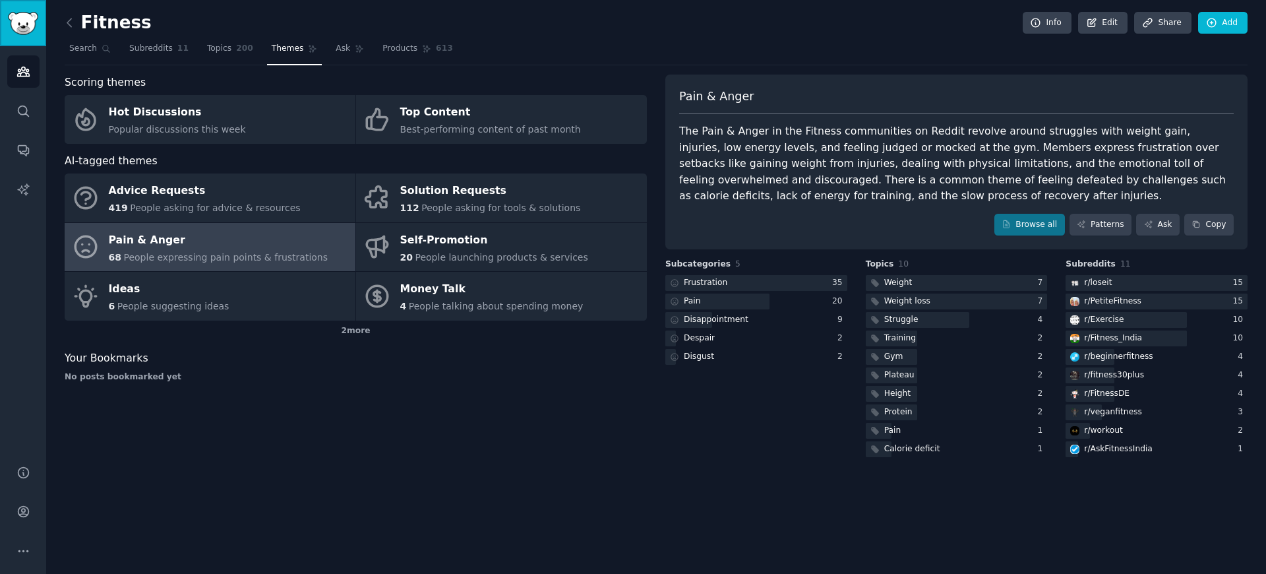
click at [15, 13] on img "Sidebar" at bounding box center [23, 23] width 30 height 23
